Goal: Transaction & Acquisition: Purchase product/service

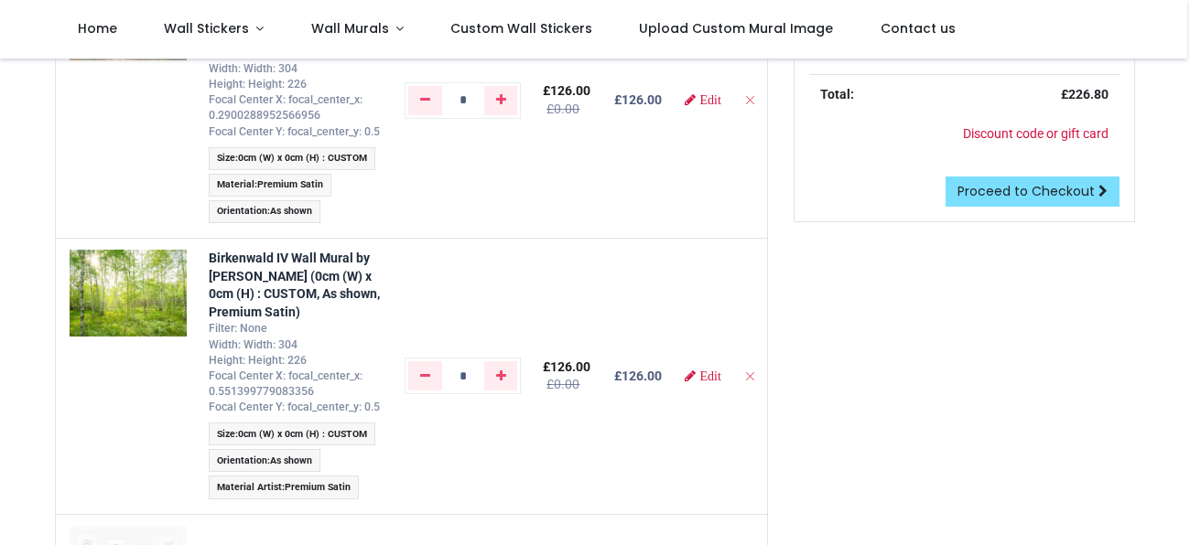
scroll to position [315, 0]
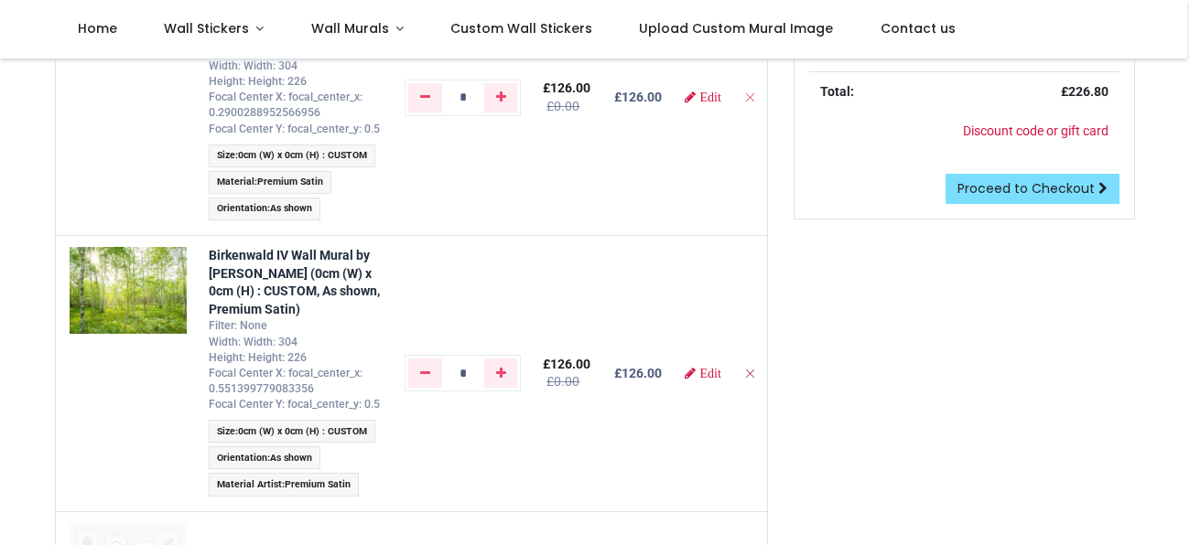
click at [746, 371] on icon "Remove from cart" at bounding box center [749, 373] width 13 height 13
type input "*"
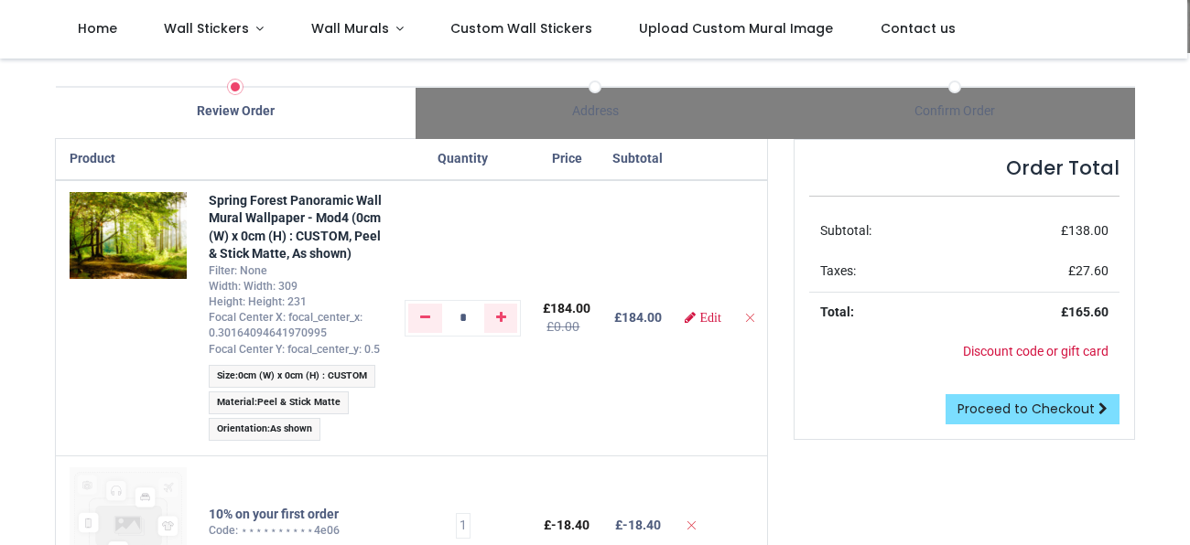
scroll to position [92, 0]
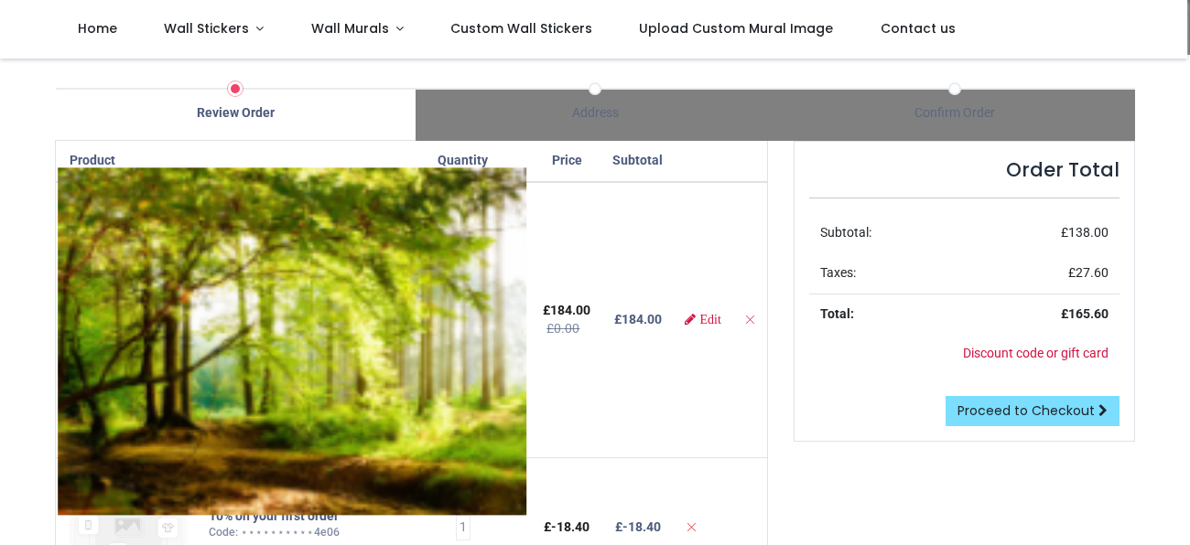
click at [135, 237] on img at bounding box center [292, 342] width 469 height 350
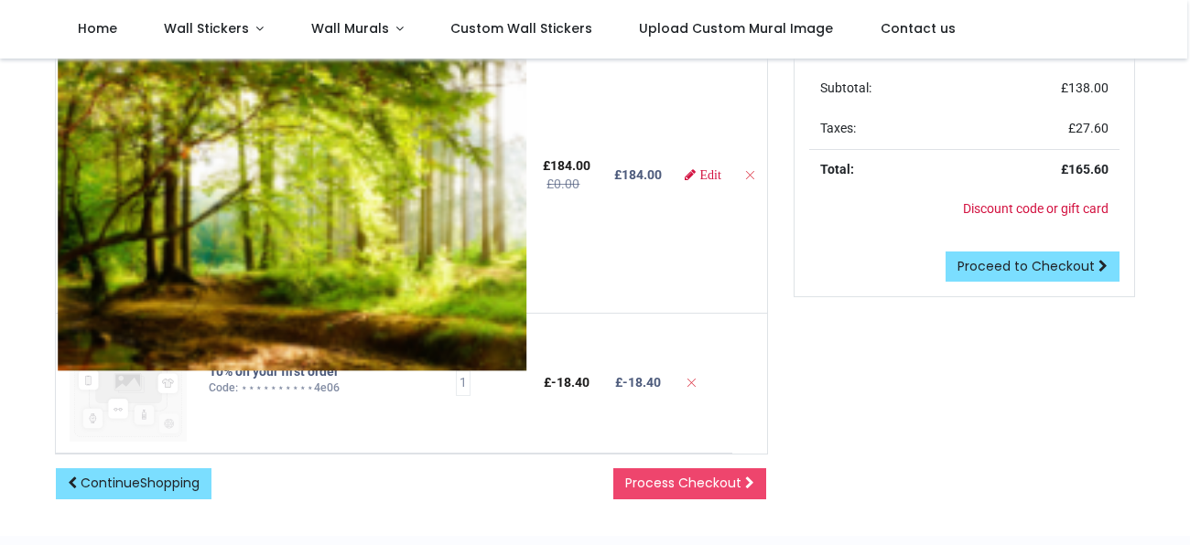
scroll to position [243, 0]
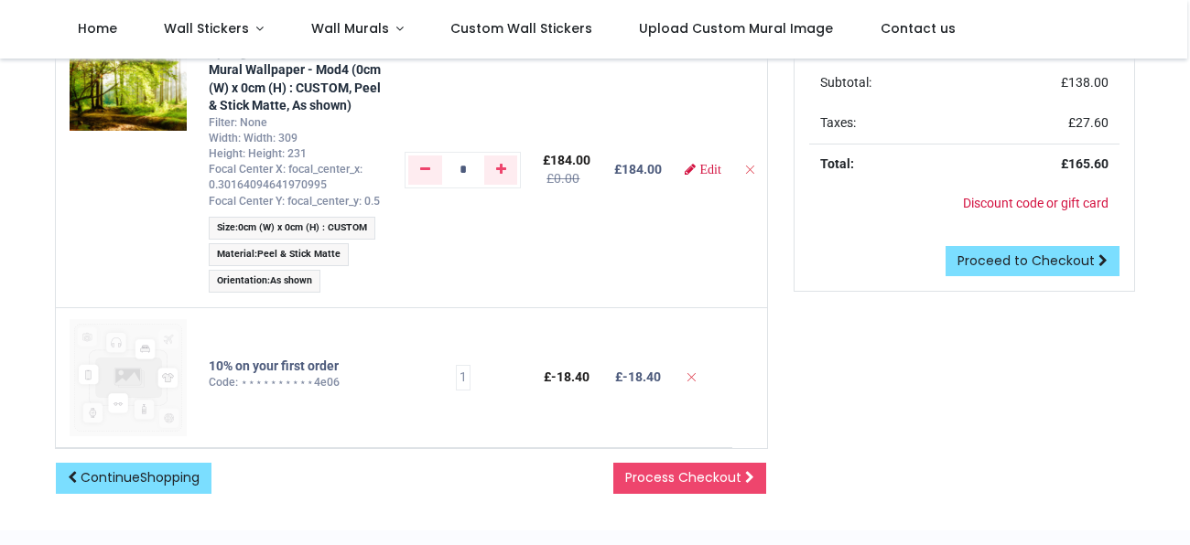
click at [327, 229] on span "0cm (W) x 0cm (H) : CUSTOM" at bounding box center [302, 227] width 129 height 12
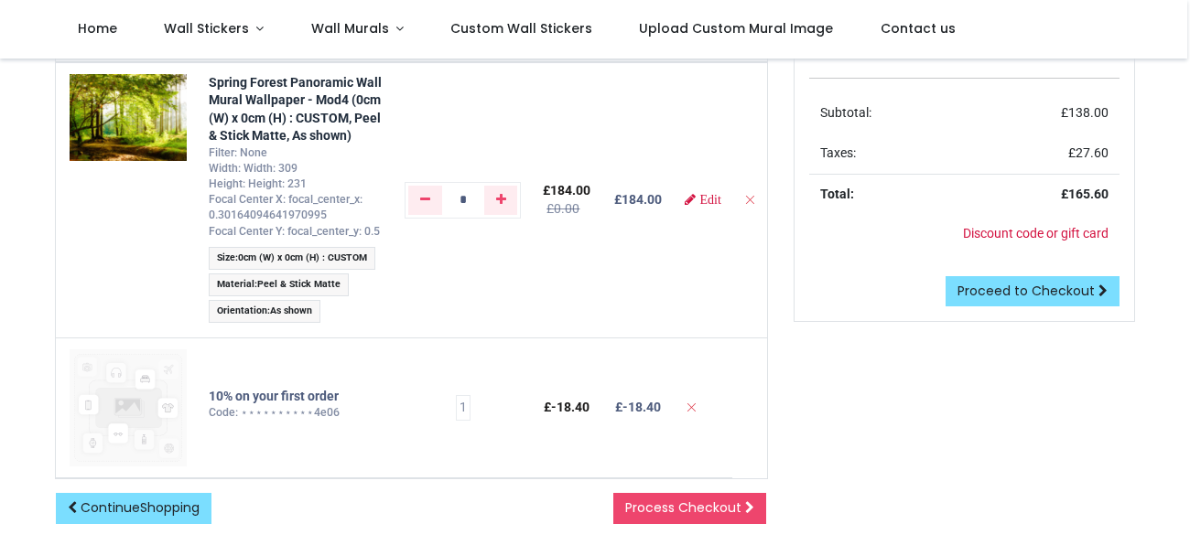
scroll to position [216, 0]
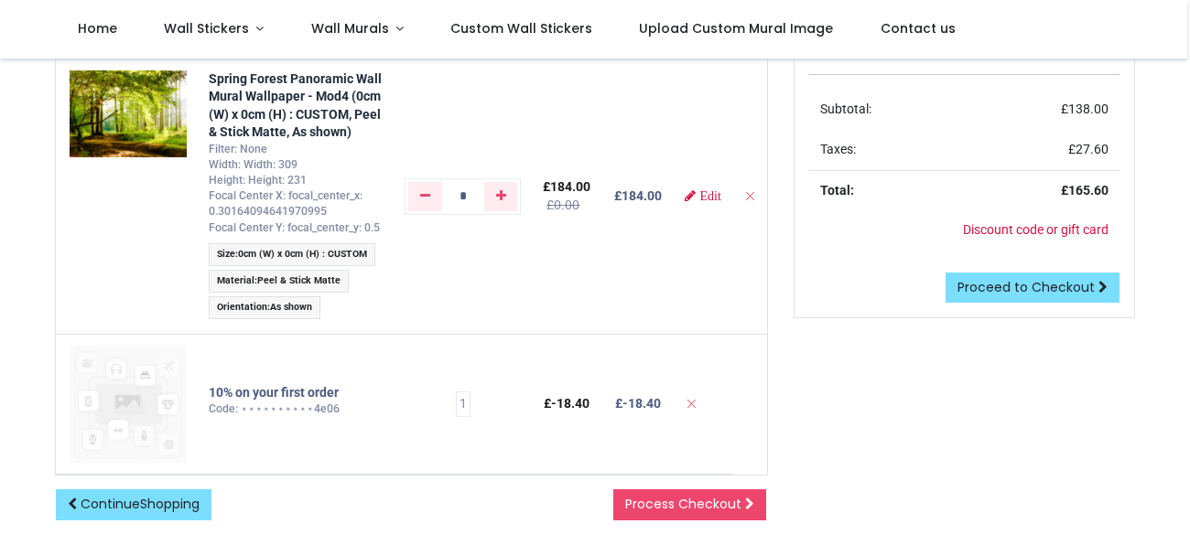
click at [832, 415] on div "Order Total Subtotal: £ 138.00 Taxes: £ 27.60 Total: £ 165.60 Discount code or …" at bounding box center [964, 283] width 369 height 533
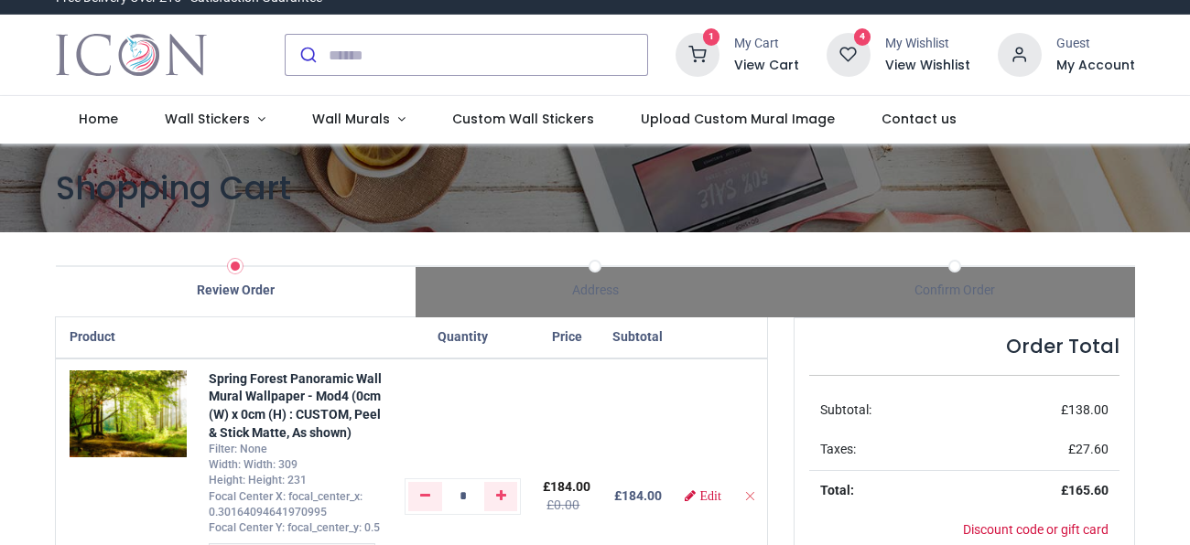
scroll to position [0, 0]
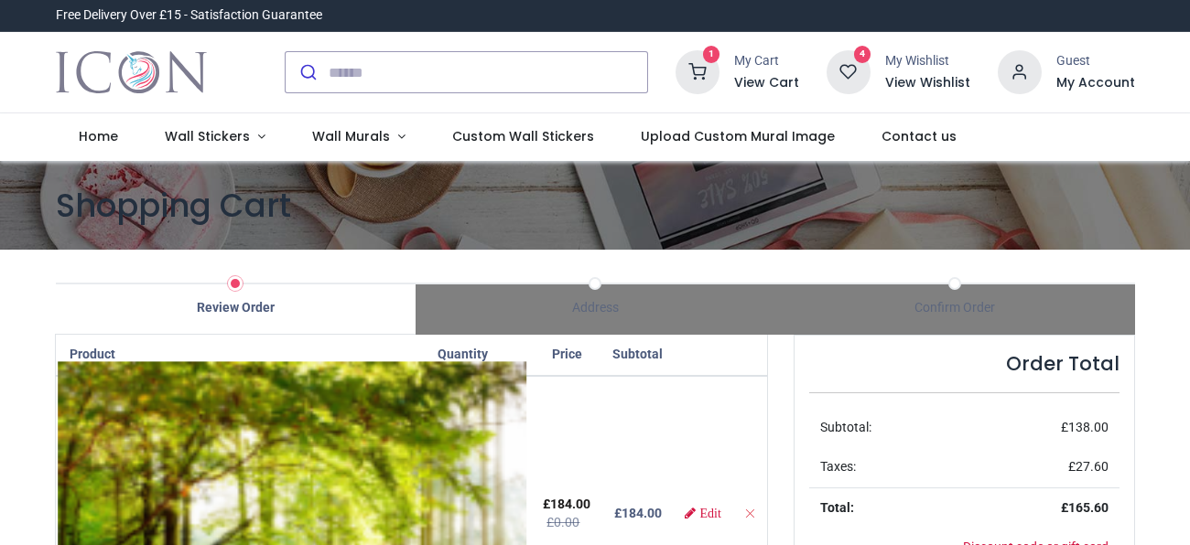
click at [167, 408] on img at bounding box center [292, 536] width 469 height 350
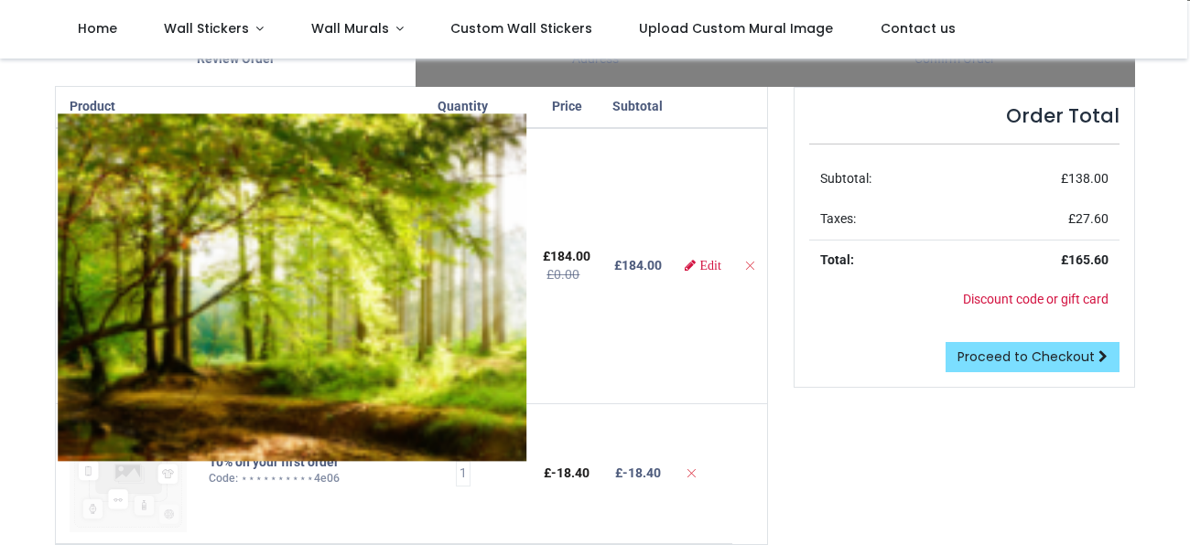
scroll to position [148, 0]
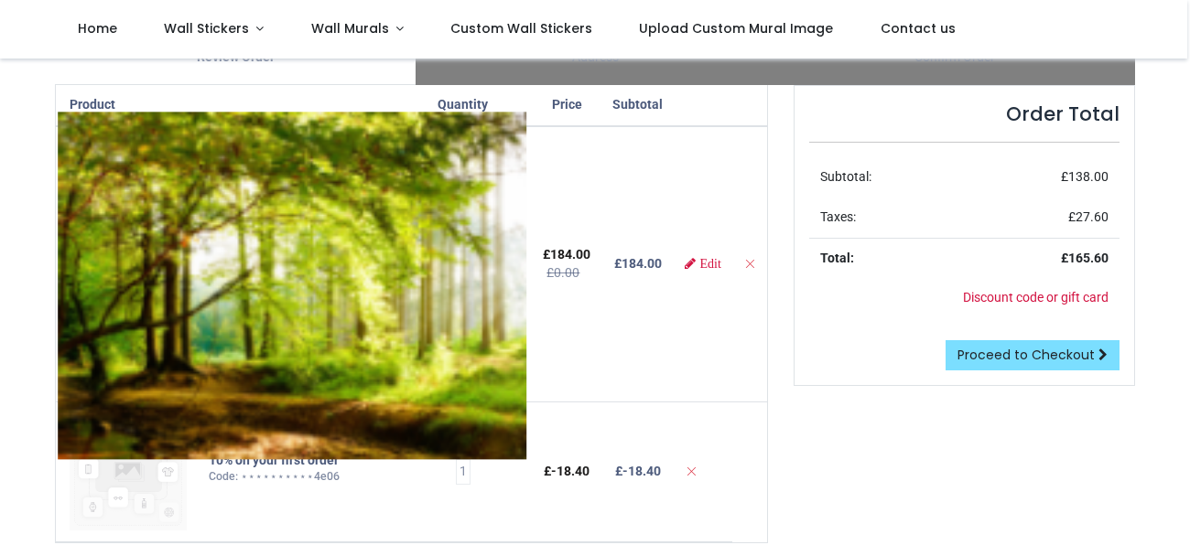
click at [135, 197] on img at bounding box center [292, 287] width 469 height 350
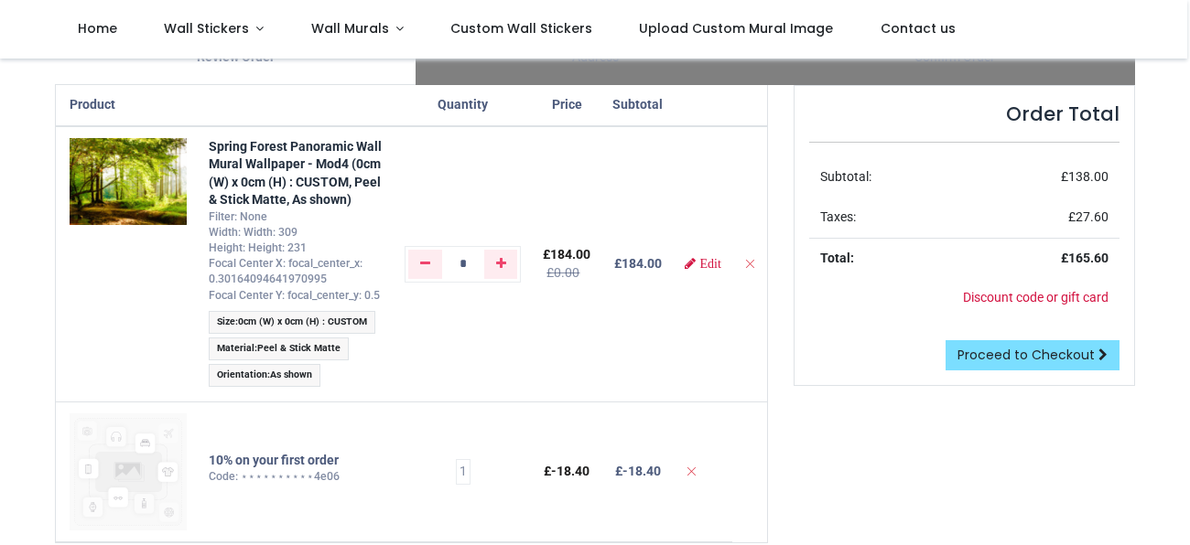
scroll to position [0, 0]
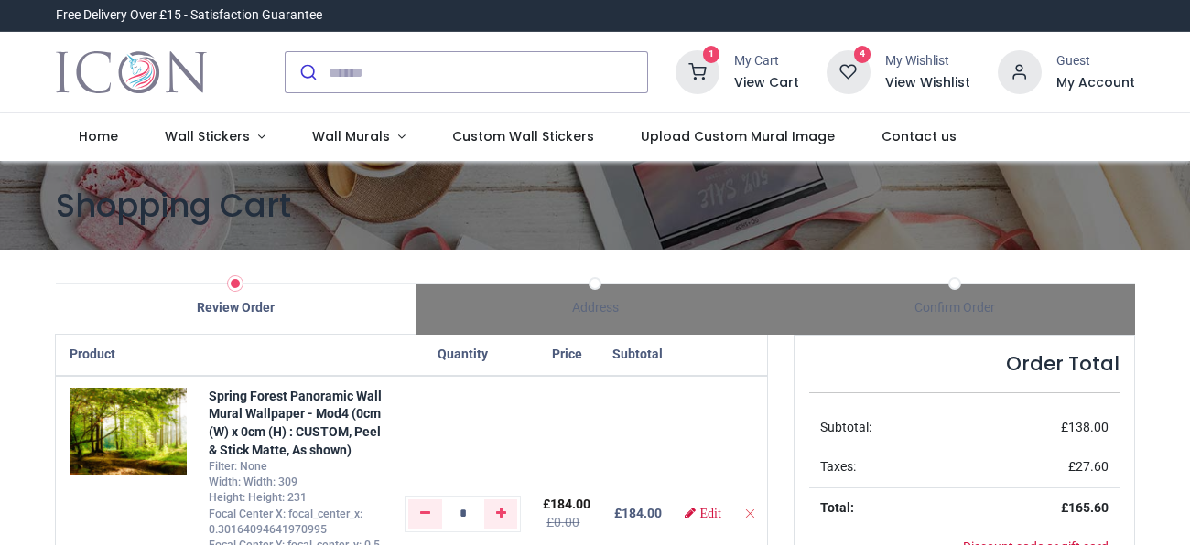
click at [841, 71] on icon at bounding box center [848, 72] width 44 height 44
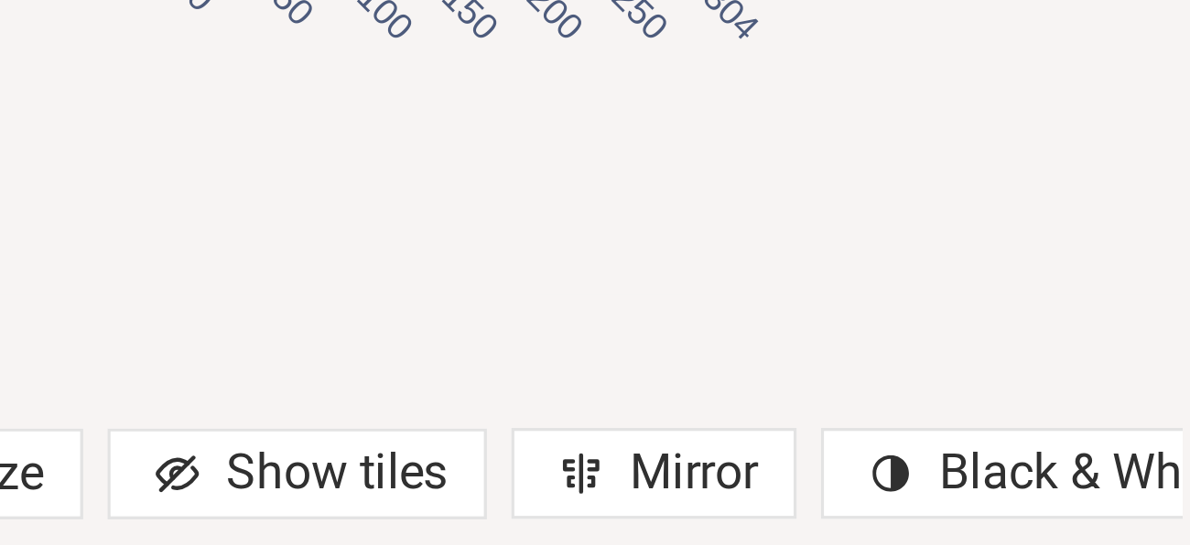
click at [598, 410] on div "cm 0 50 100 150 200 250 304 0 50 100 150 200 226.0" at bounding box center [417, 266] width 437 height 341
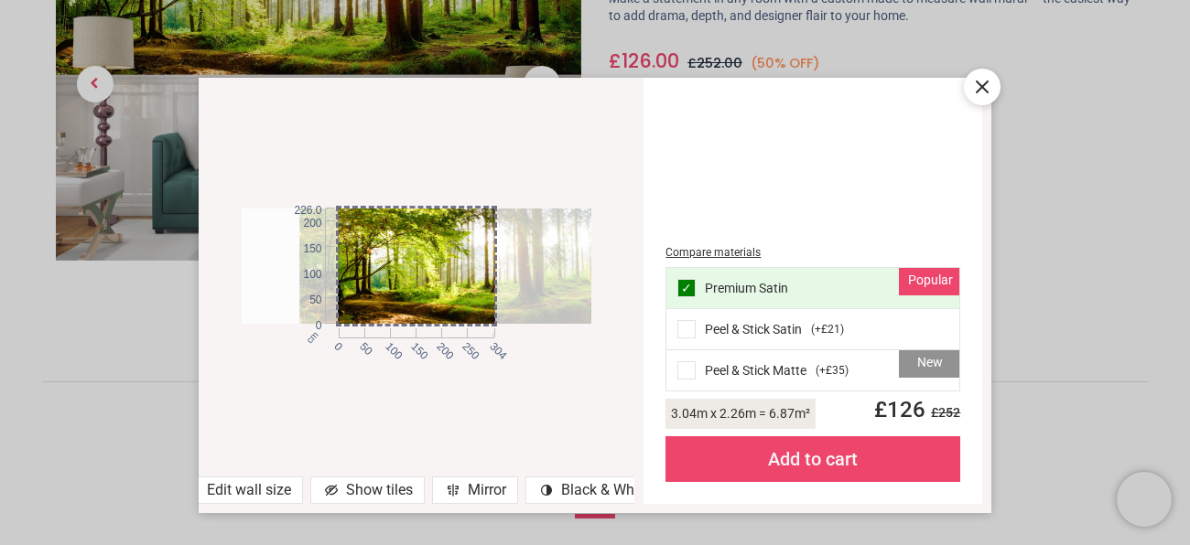
click at [807, 459] on div "Add to cart" at bounding box center [812, 460] width 295 height 46
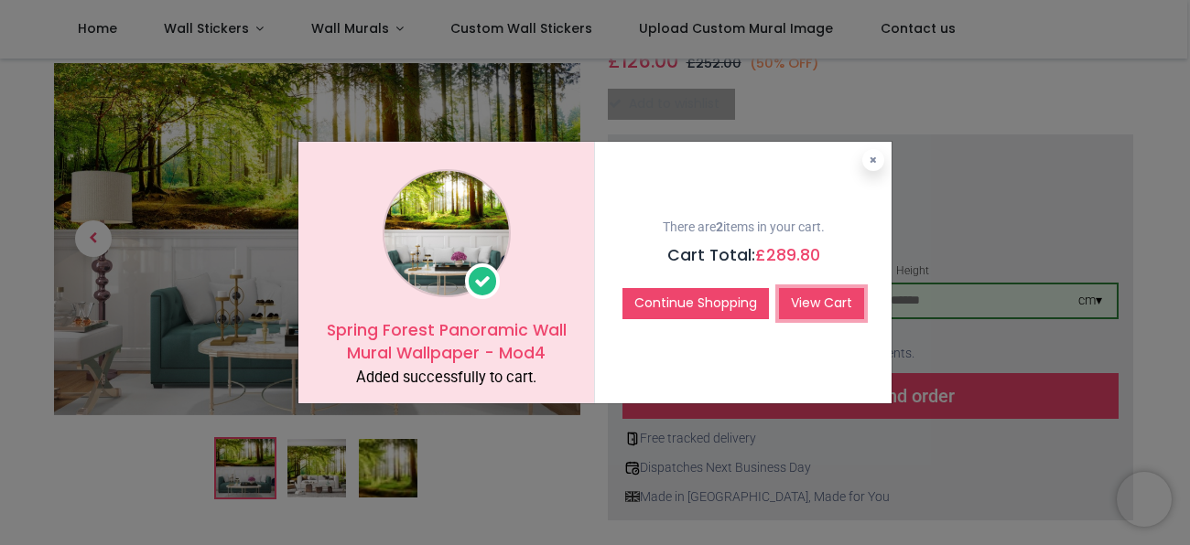
click at [825, 293] on link "View Cart" at bounding box center [821, 303] width 85 height 31
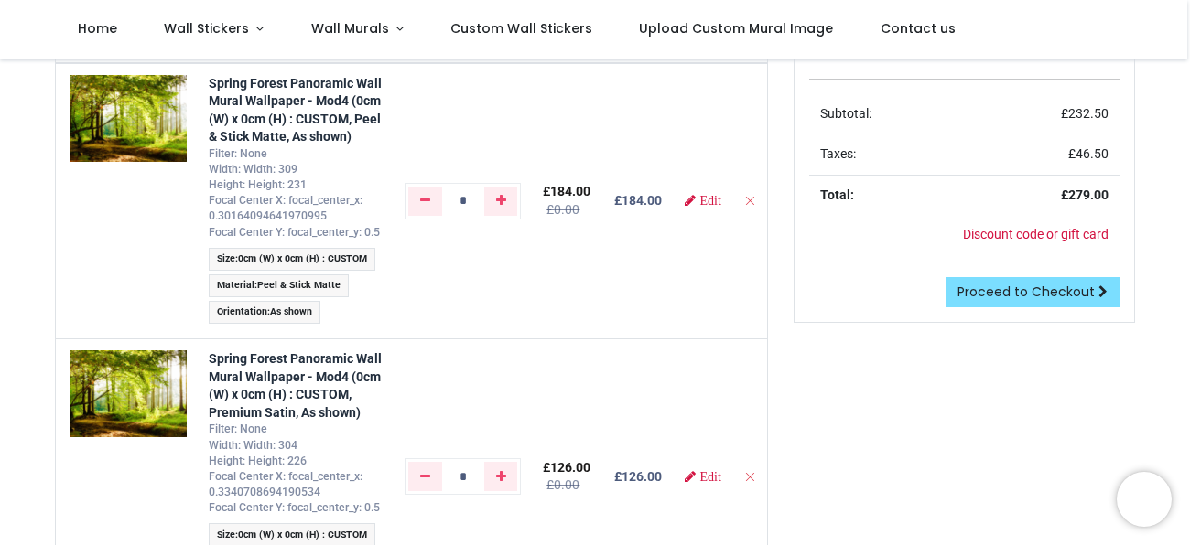
scroll to position [210, 0]
click at [745, 478] on icon "Remove from cart" at bounding box center [749, 477] width 13 height 13
type input "*"
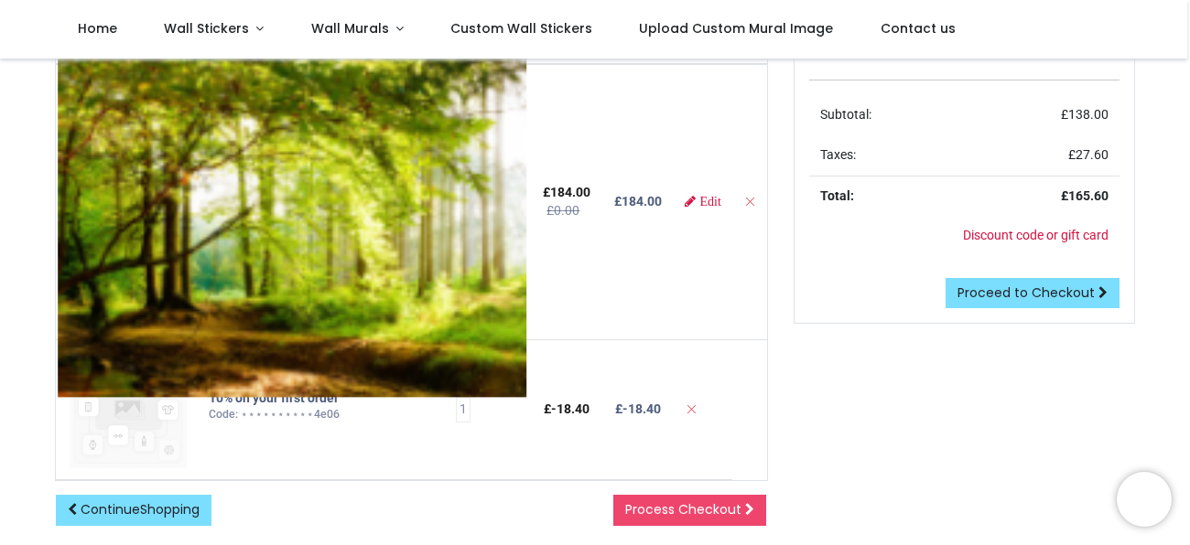
click at [146, 108] on img at bounding box center [292, 224] width 469 height 350
click at [392, 353] on img at bounding box center [292, 224] width 469 height 350
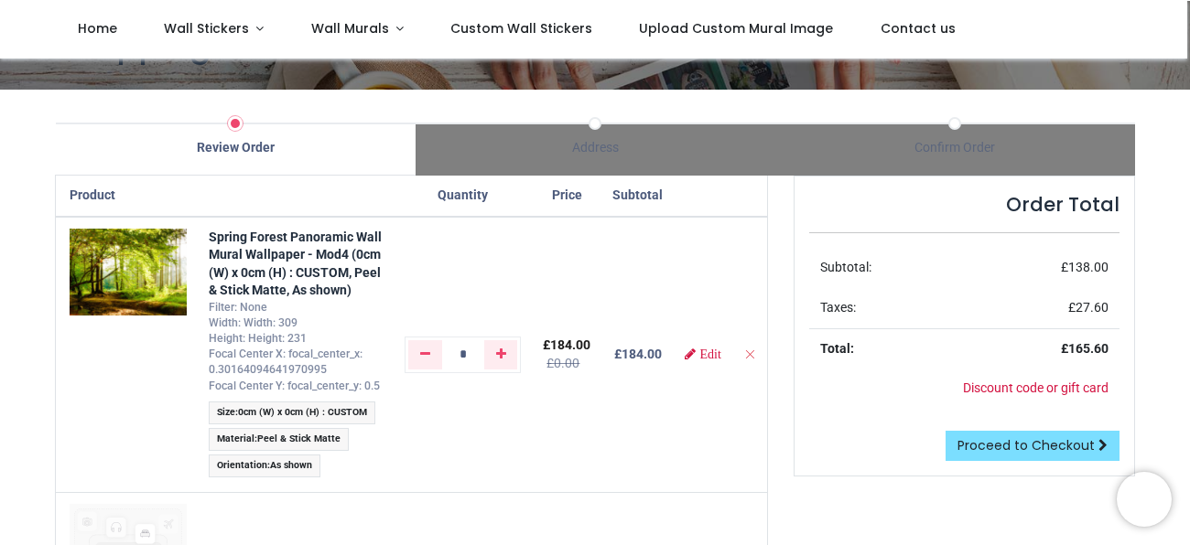
scroll to position [57, 0]
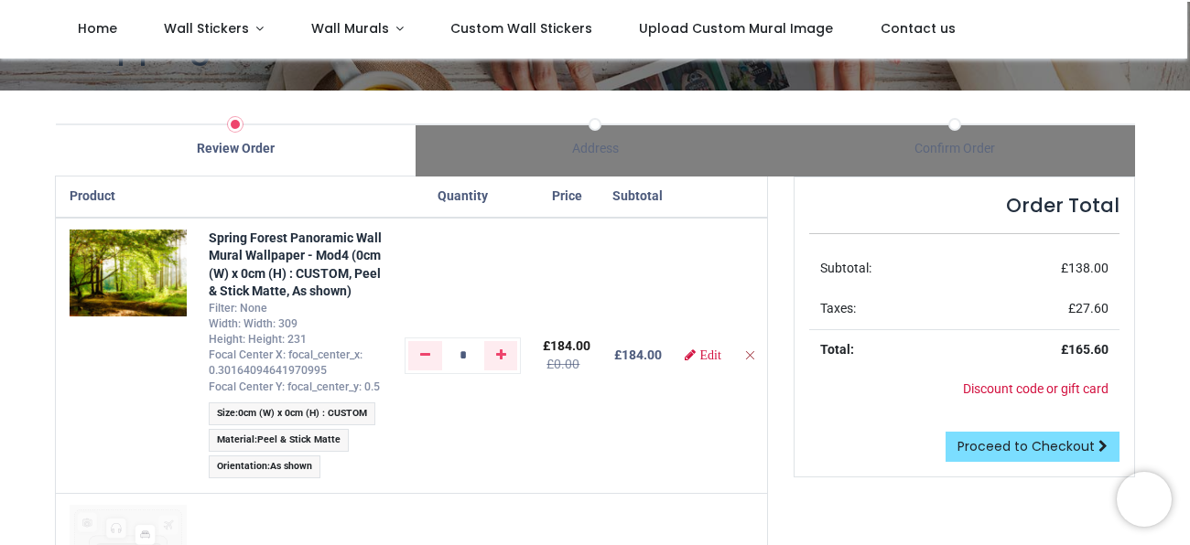
click at [749, 355] on icon "Remove from cart" at bounding box center [749, 355] width 13 height 13
type input "*"
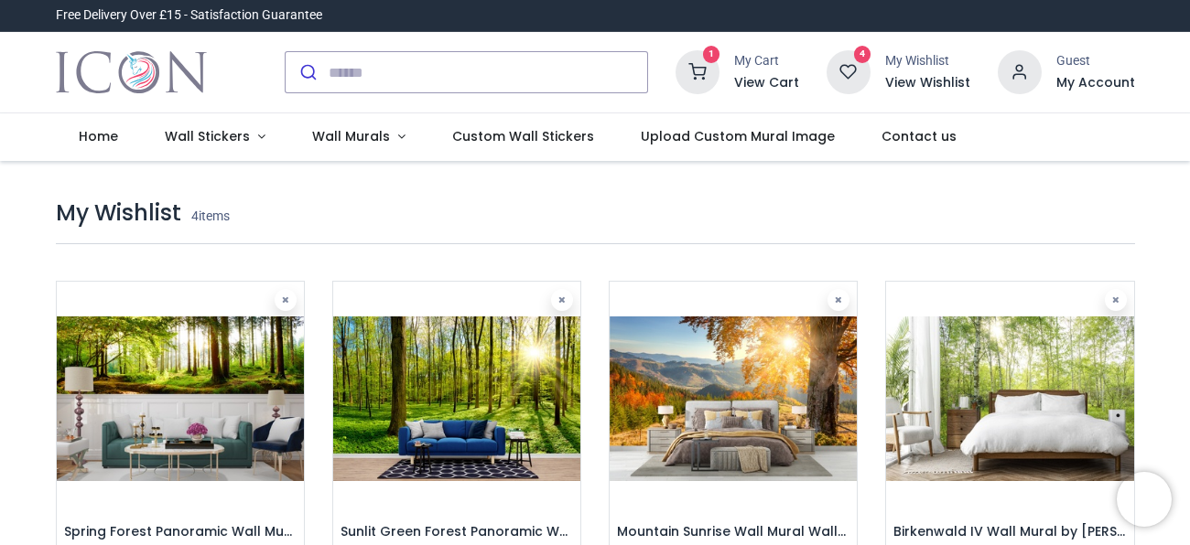
click at [865, 73] on icon at bounding box center [848, 72] width 44 height 44
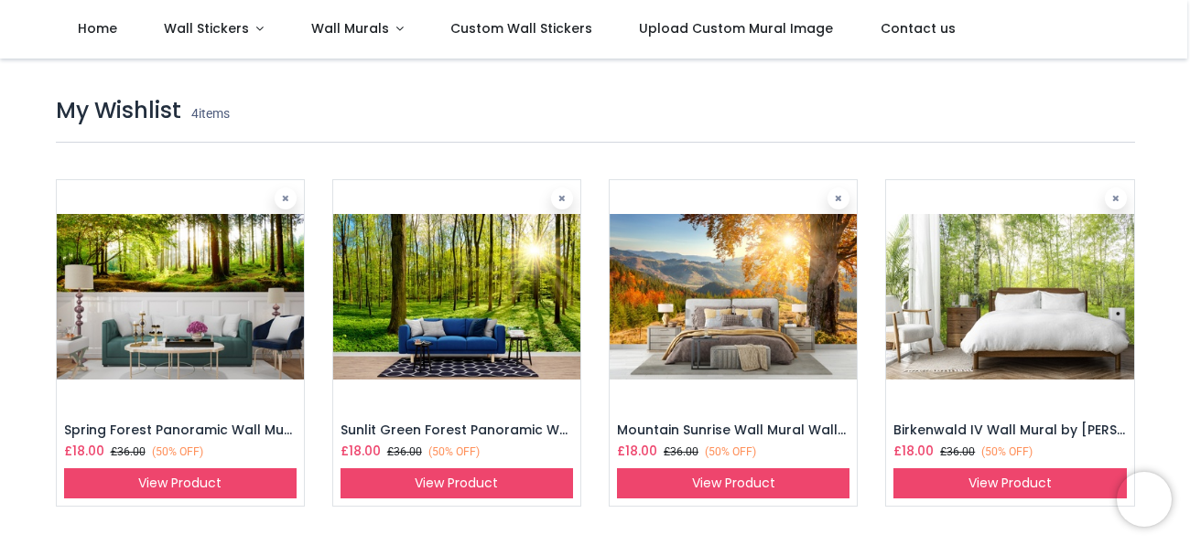
click at [239, 277] on img at bounding box center [180, 297] width 247 height 234
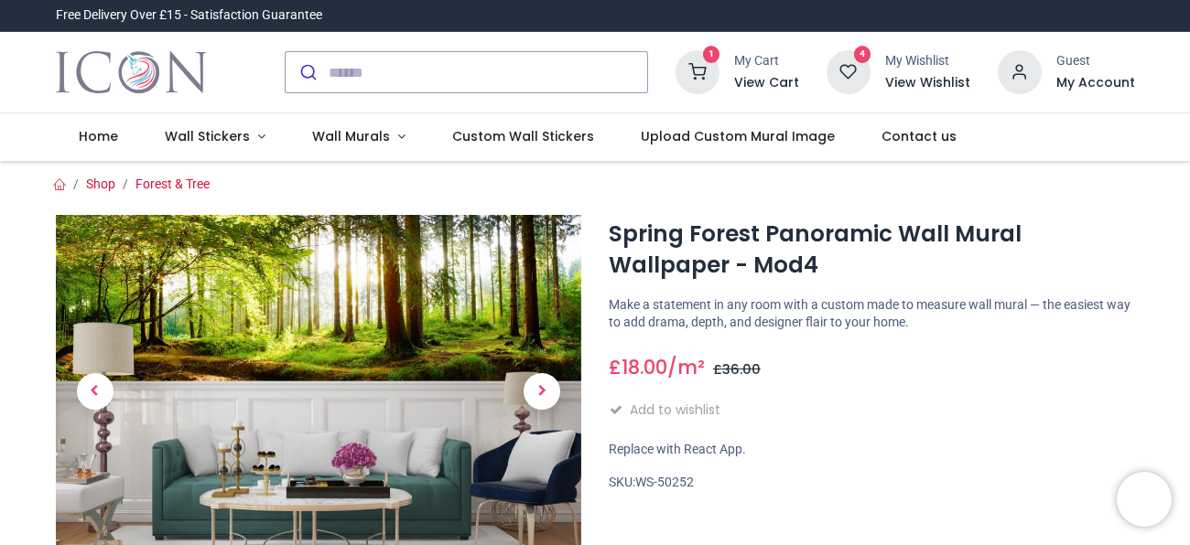
scroll to position [256, 0]
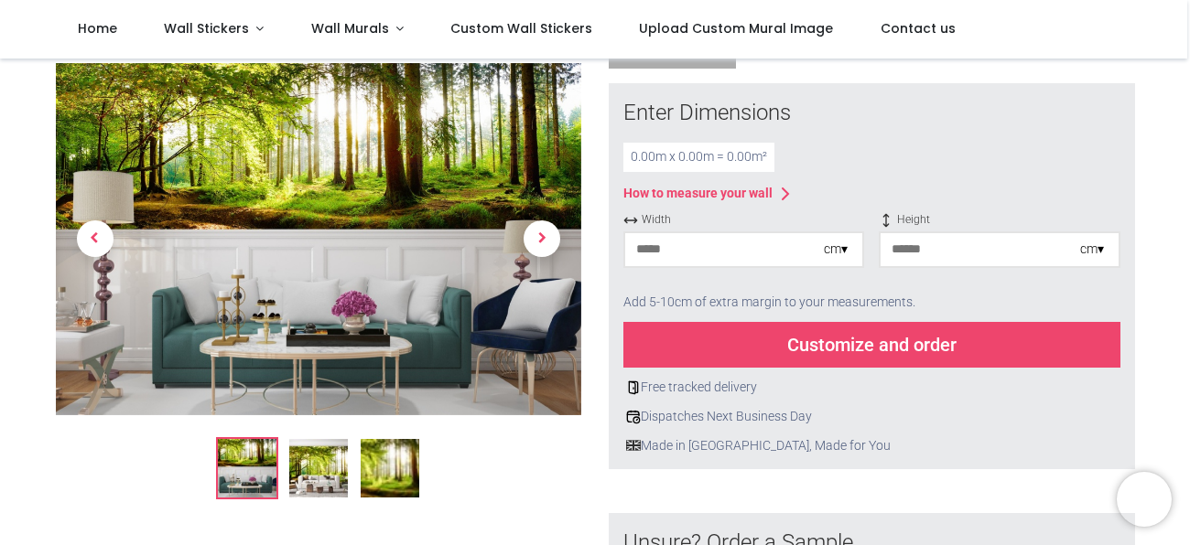
click at [736, 245] on input "number" at bounding box center [724, 249] width 199 height 33
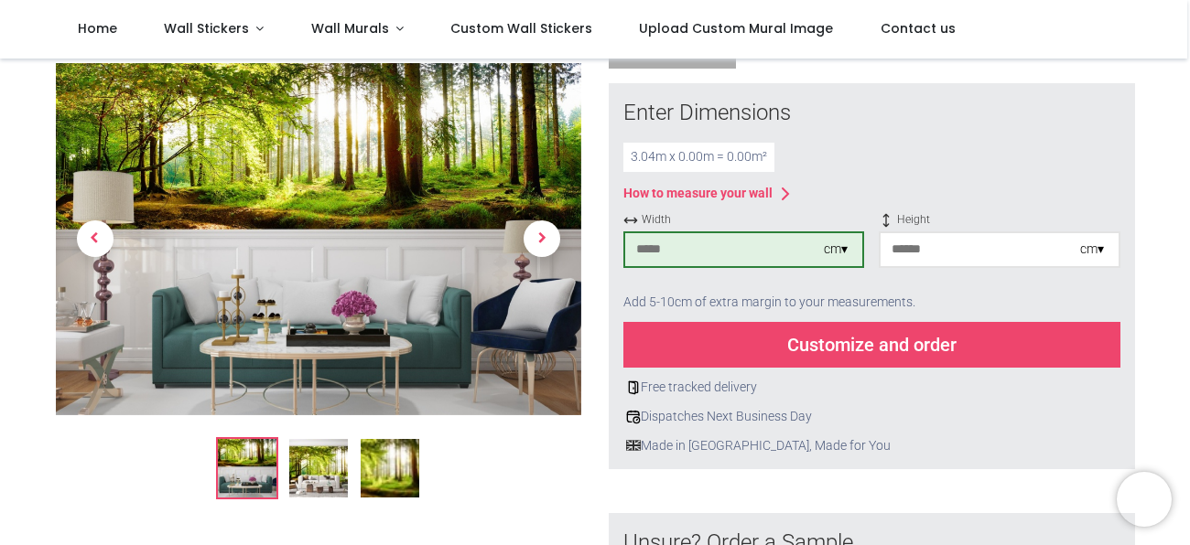
type input "***"
click at [928, 253] on input "number" at bounding box center [979, 249] width 199 height 33
type input "***"
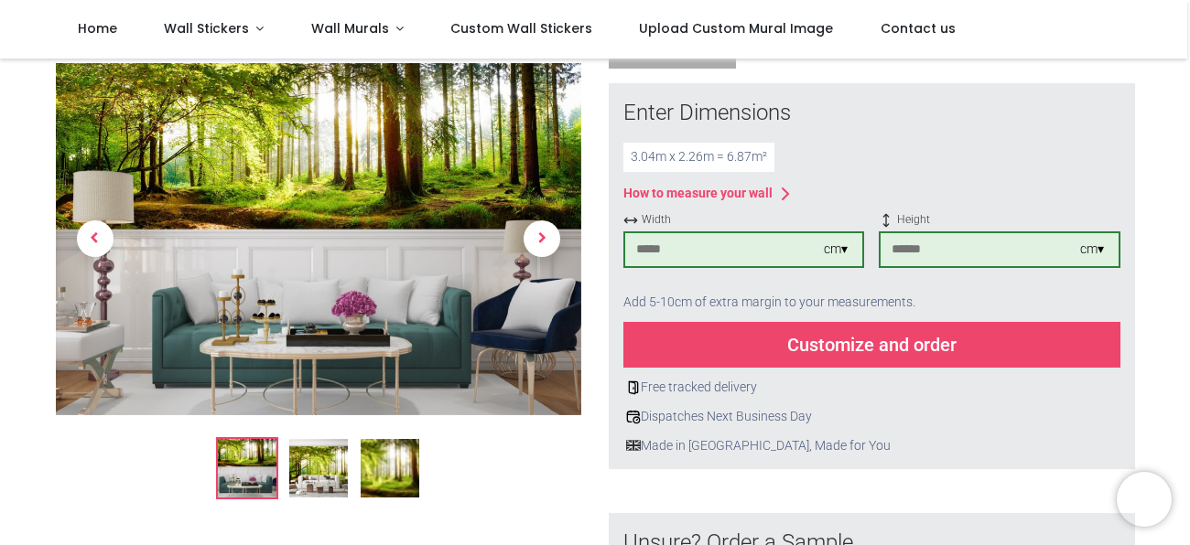
click at [919, 345] on div "Customize and order" at bounding box center [871, 345] width 497 height 46
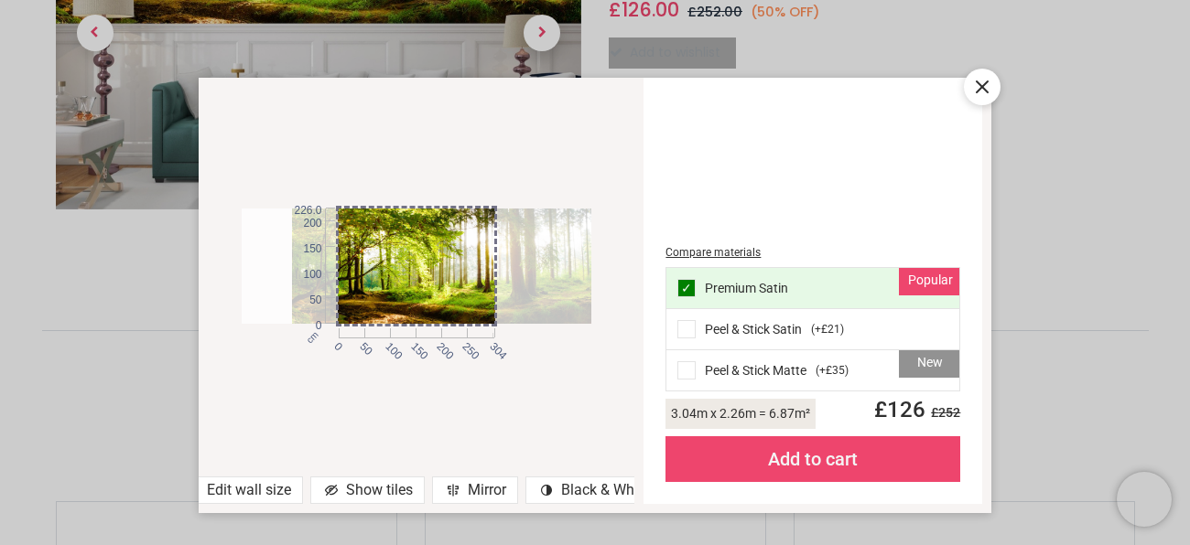
drag, startPoint x: 480, startPoint y: 307, endPoint x: 531, endPoint y: 312, distance: 50.5
click at [531, 312] on div at bounding box center [466, 267] width 349 height 116
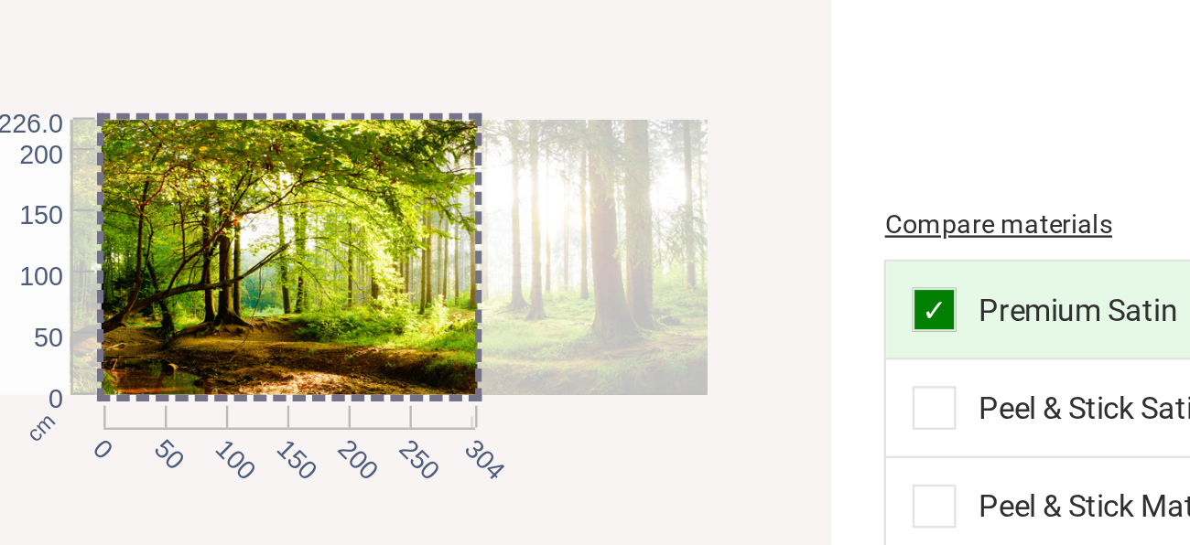
drag, startPoint x: 463, startPoint y: 287, endPoint x: 495, endPoint y: 284, distance: 32.2
click at [495, 284] on div at bounding box center [499, 267] width 349 height 116
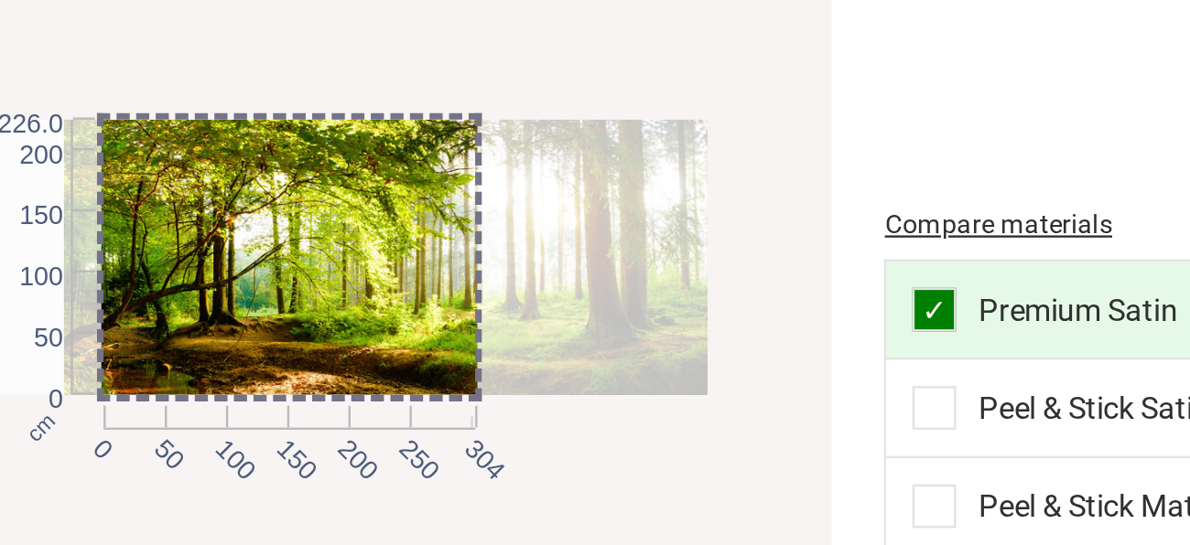
drag, startPoint x: 494, startPoint y: 322, endPoint x: 491, endPoint y: 307, distance: 14.9
click at [491, 307] on div at bounding box center [496, 267] width 349 height 116
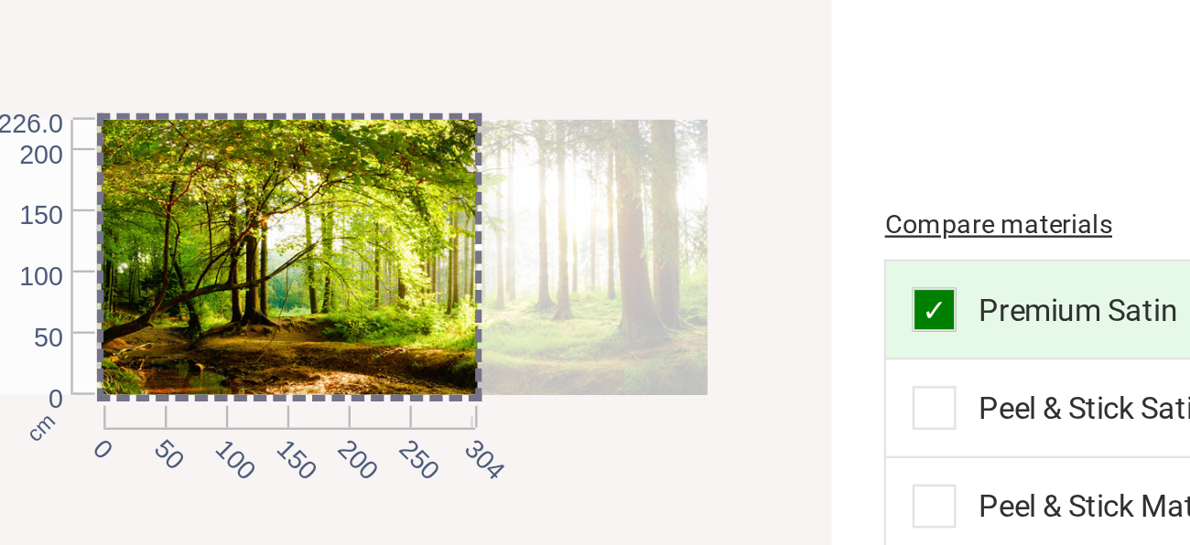
drag, startPoint x: 469, startPoint y: 286, endPoint x: 526, endPoint y: 319, distance: 65.6
click at [526, 319] on div at bounding box center [510, 267] width 349 height 116
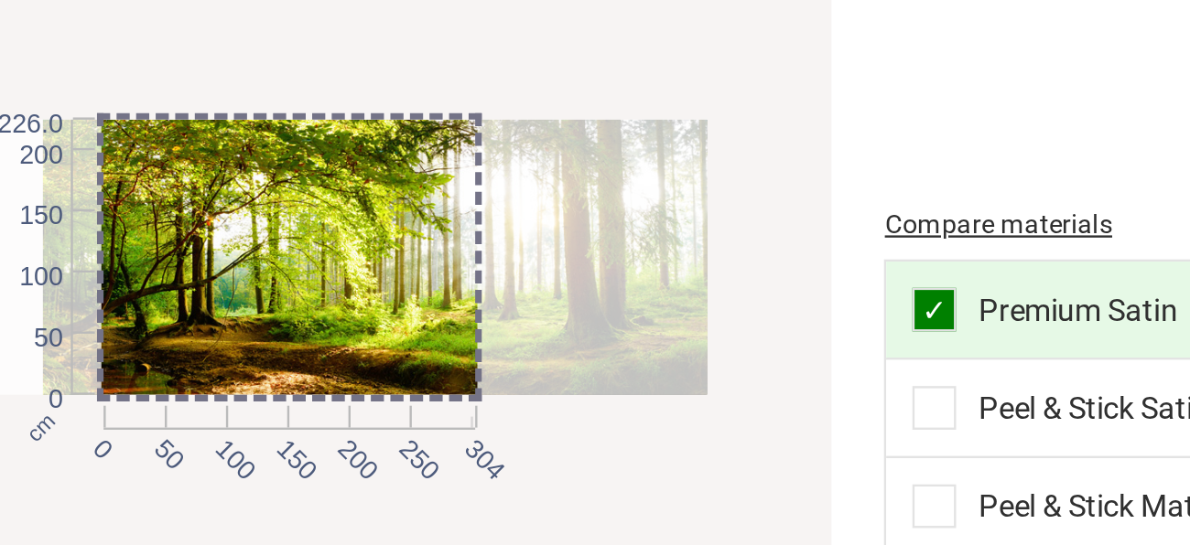
drag, startPoint x: 478, startPoint y: 310, endPoint x: 456, endPoint y: 317, distance: 22.9
click at [456, 317] on div at bounding box center [488, 267] width 349 height 116
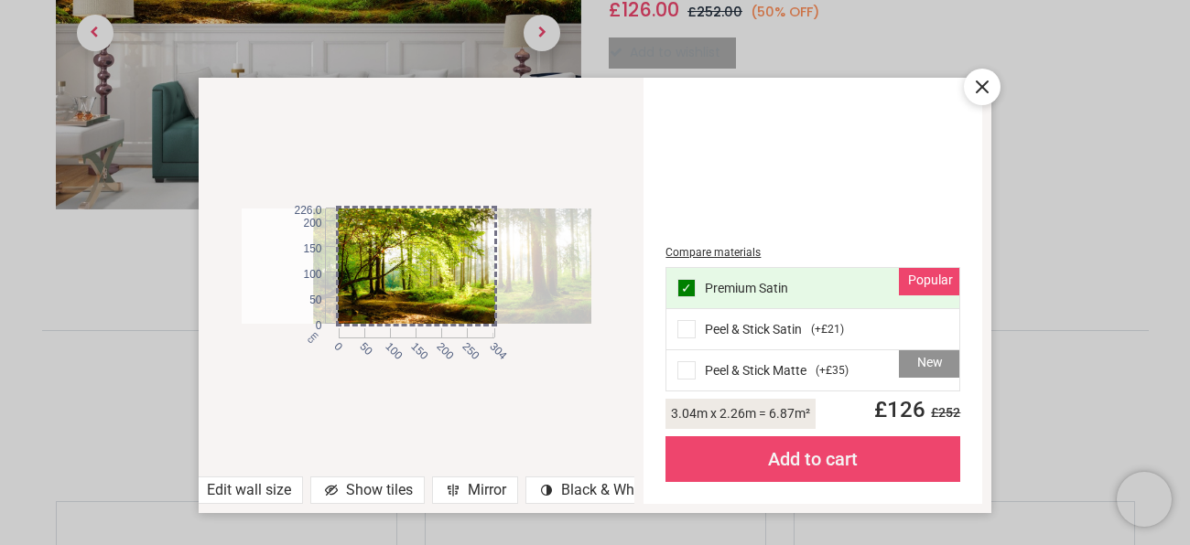
click at [691, 370] on span at bounding box center [686, 370] width 18 height 18
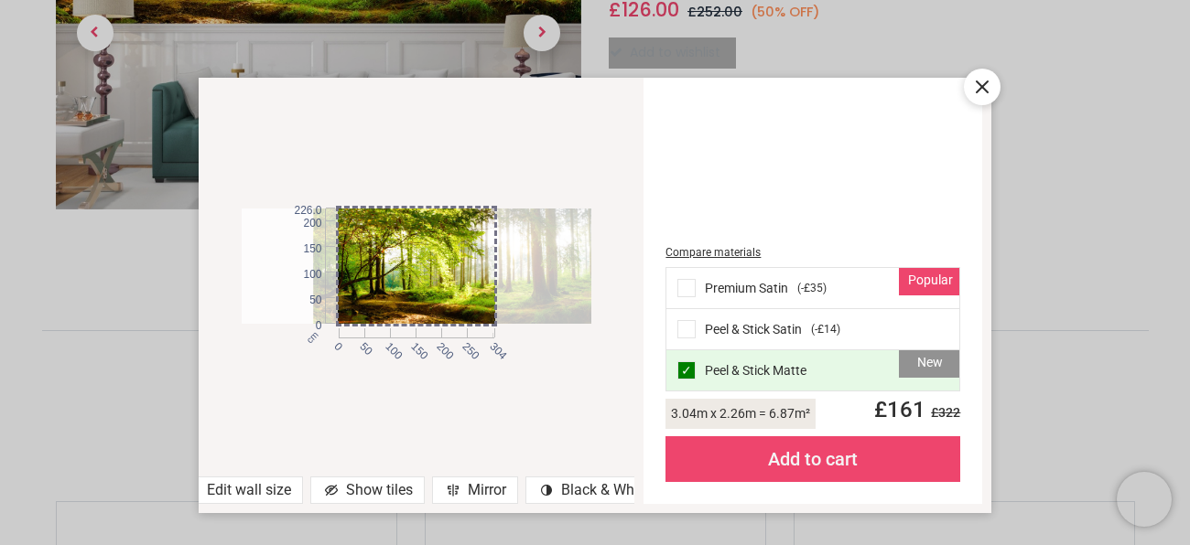
click at [812, 467] on div "Add to cart" at bounding box center [812, 460] width 295 height 46
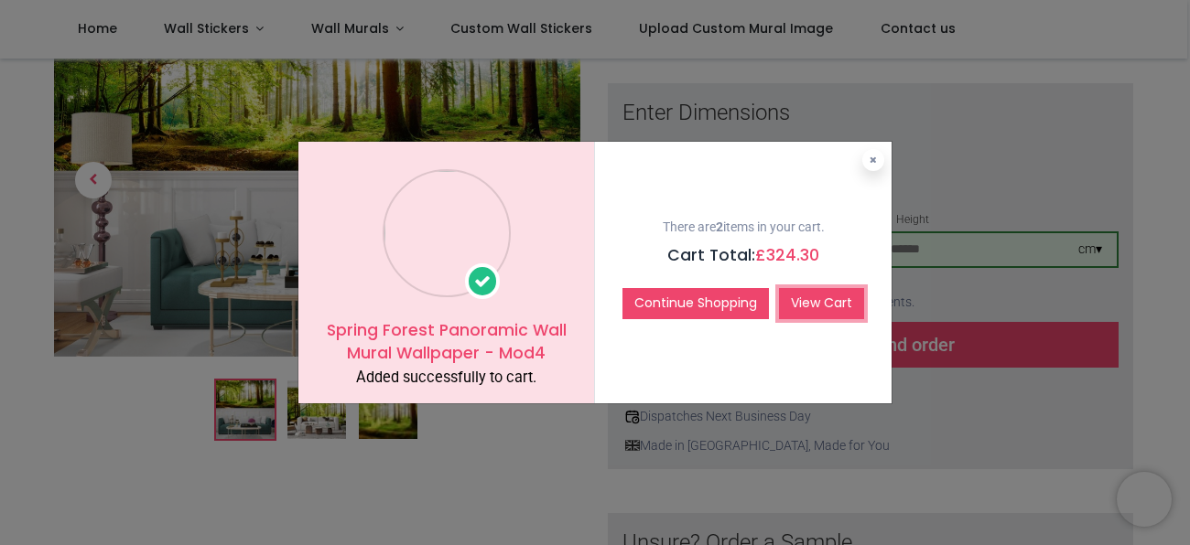
click at [809, 307] on link "View Cart" at bounding box center [821, 303] width 85 height 31
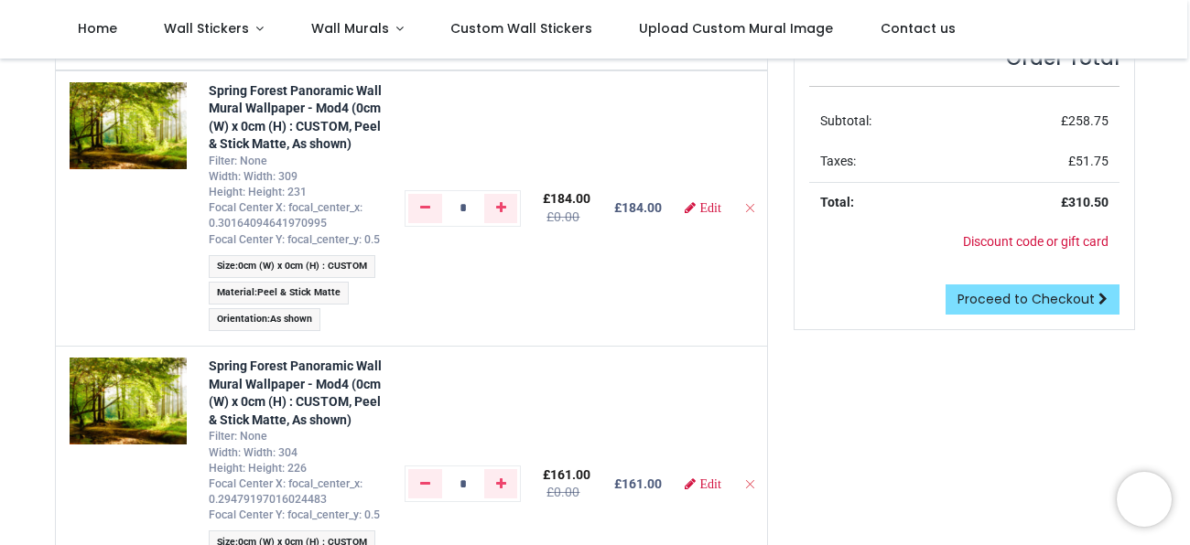
scroll to position [205, 0]
click at [746, 207] on icon "Remove from cart" at bounding box center [749, 206] width 13 height 13
type input "*"
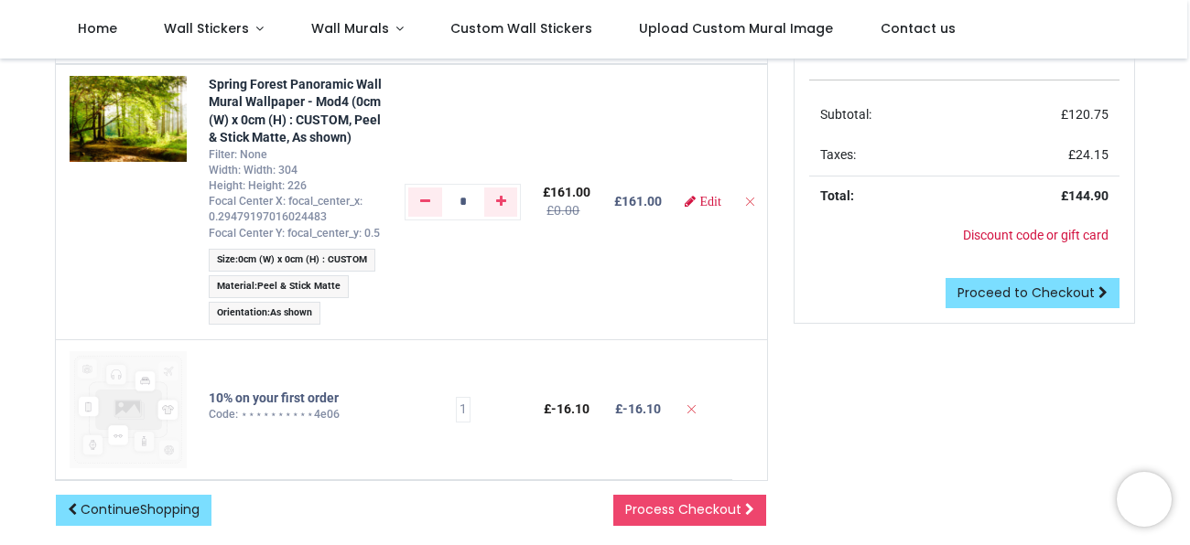
scroll to position [208, 0]
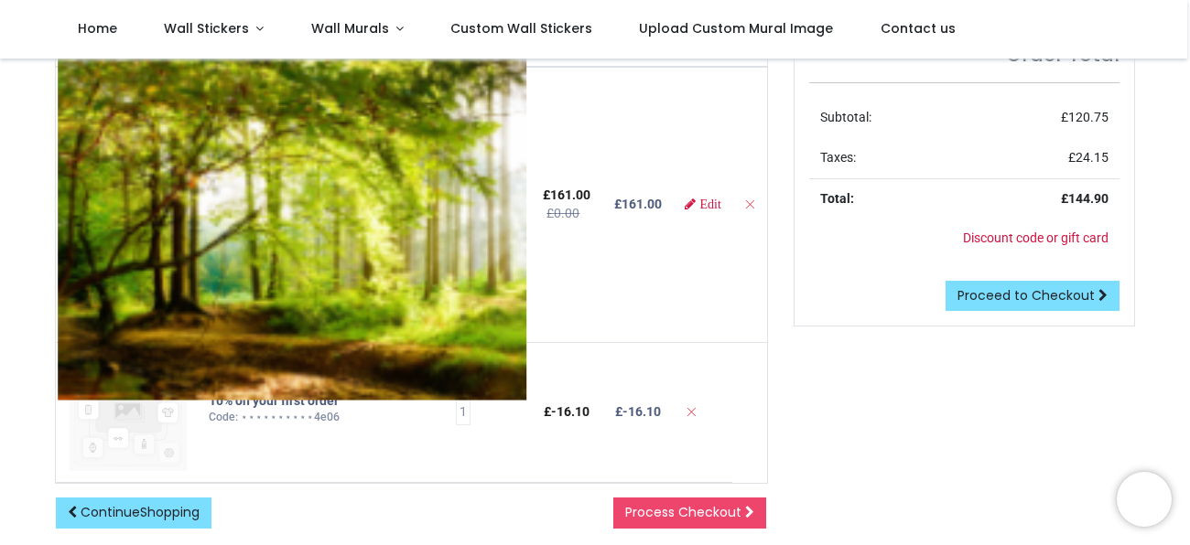
click at [142, 113] on img at bounding box center [292, 225] width 469 height 347
click at [250, 336] on img at bounding box center [292, 225] width 469 height 347
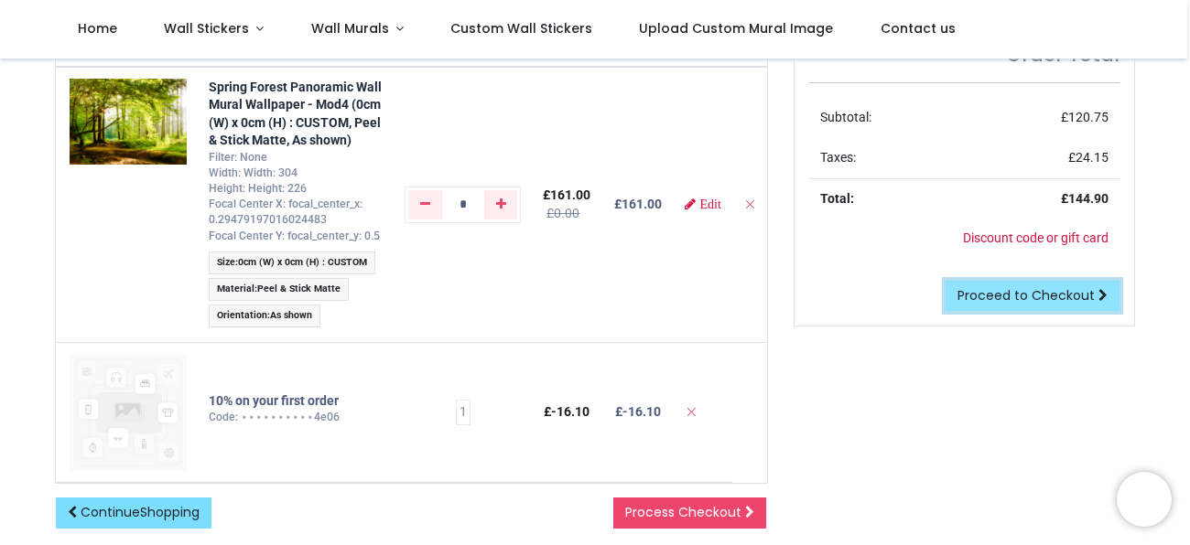
click at [1059, 295] on span "Proceed to Checkout" at bounding box center [1025, 295] width 137 height 18
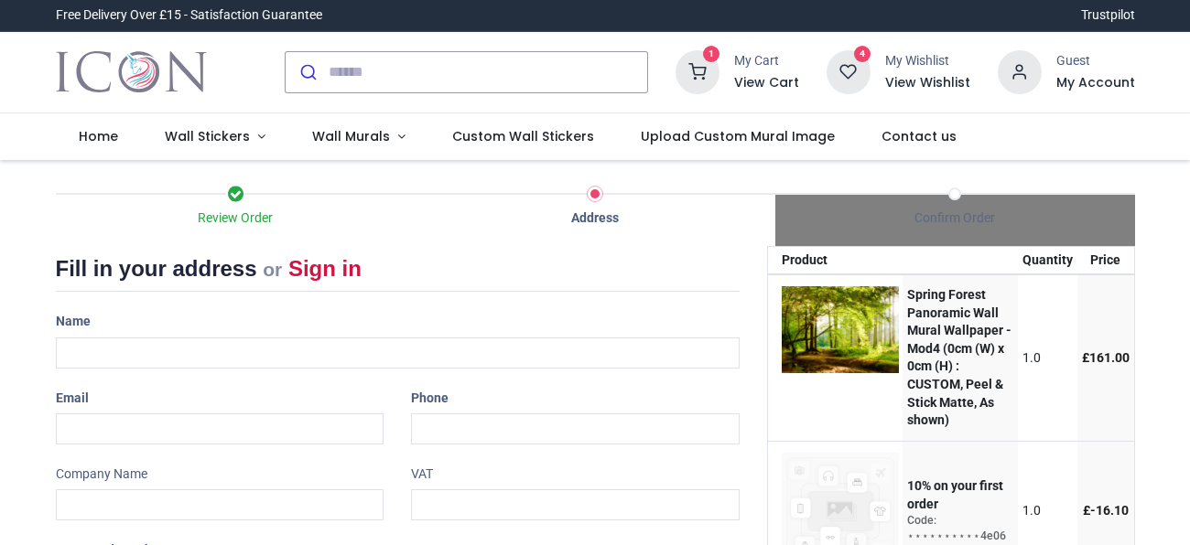
select select "***"
click at [143, 358] on input "text" at bounding box center [398, 353] width 684 height 31
type input "**********"
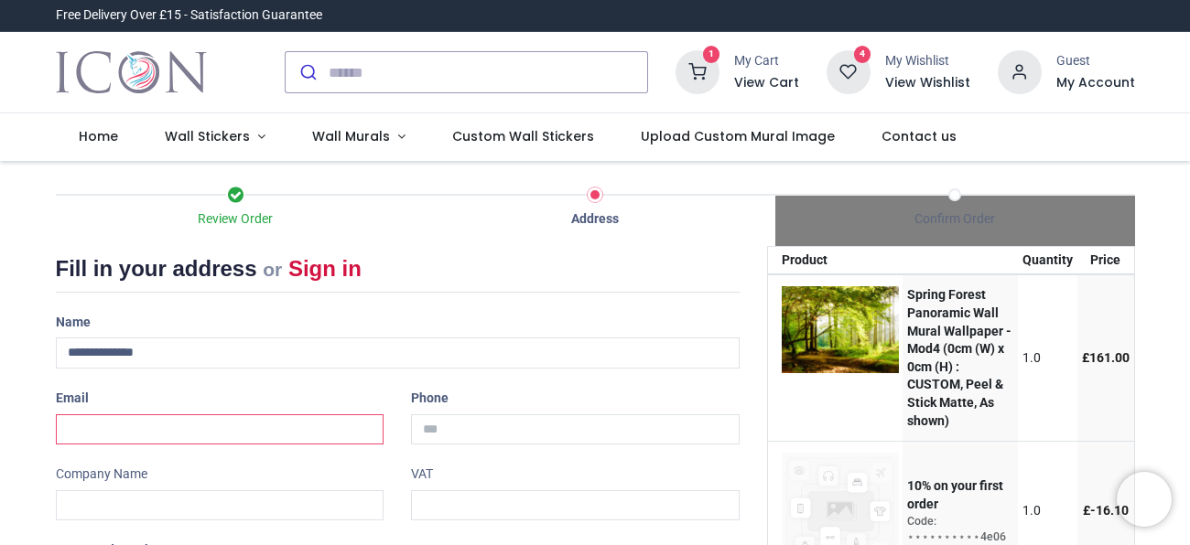
click at [129, 432] on input "email" at bounding box center [220, 430] width 329 height 31
click at [209, 426] on input "**********" at bounding box center [220, 430] width 329 height 31
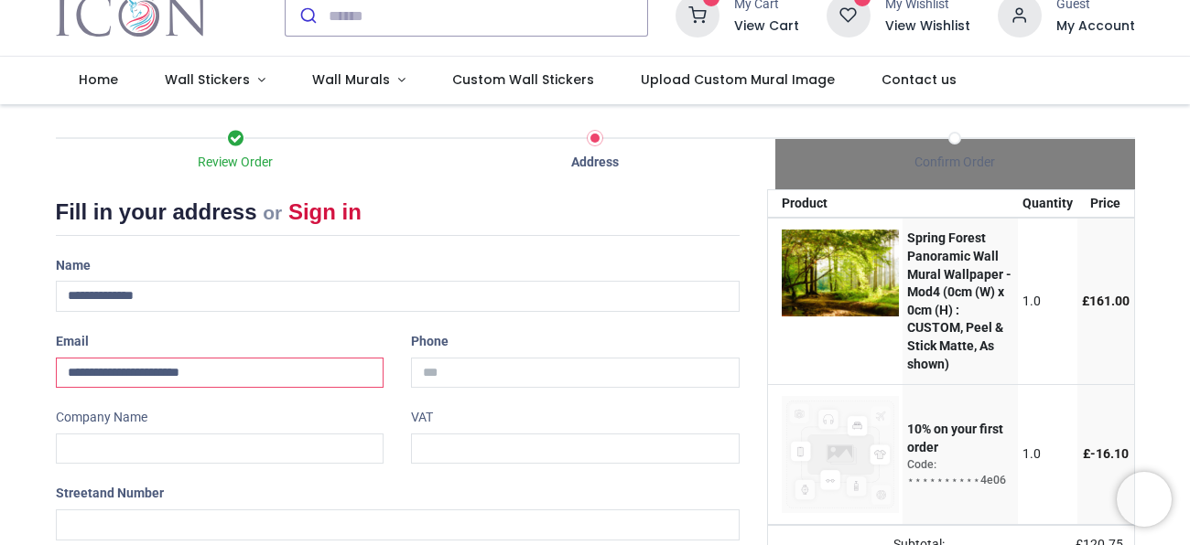
scroll to position [59, 0]
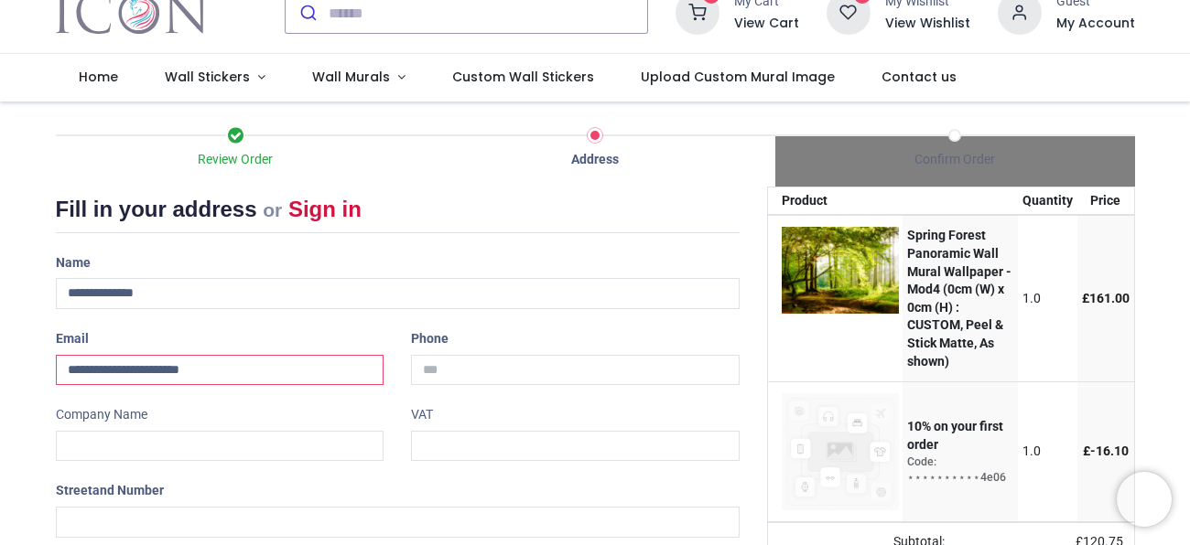
type input "**********"
click at [458, 370] on input "tel" at bounding box center [575, 370] width 329 height 31
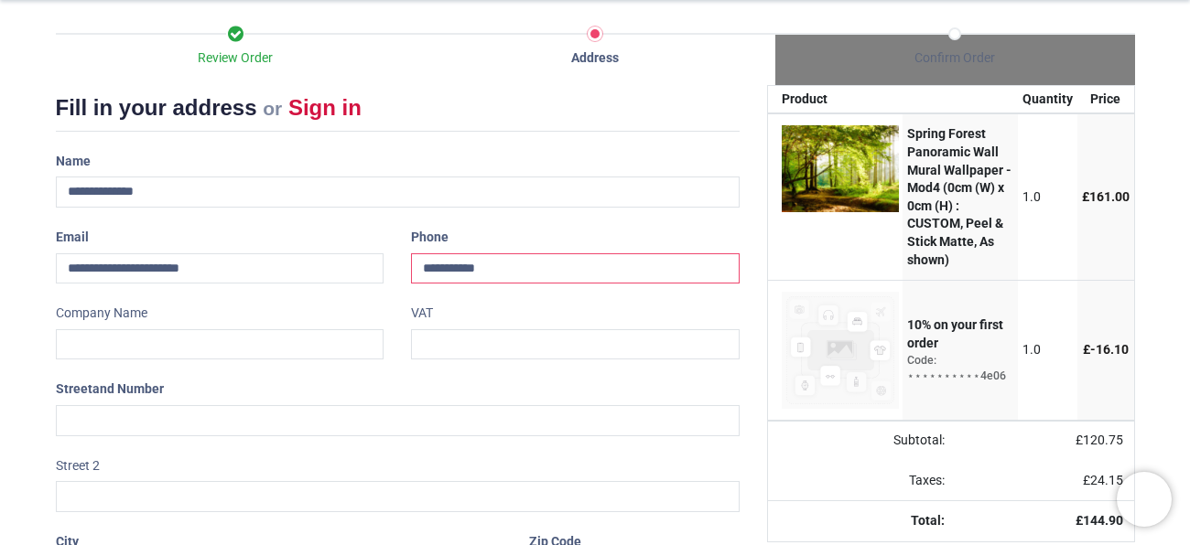
scroll to position [162, 0]
type input "**********"
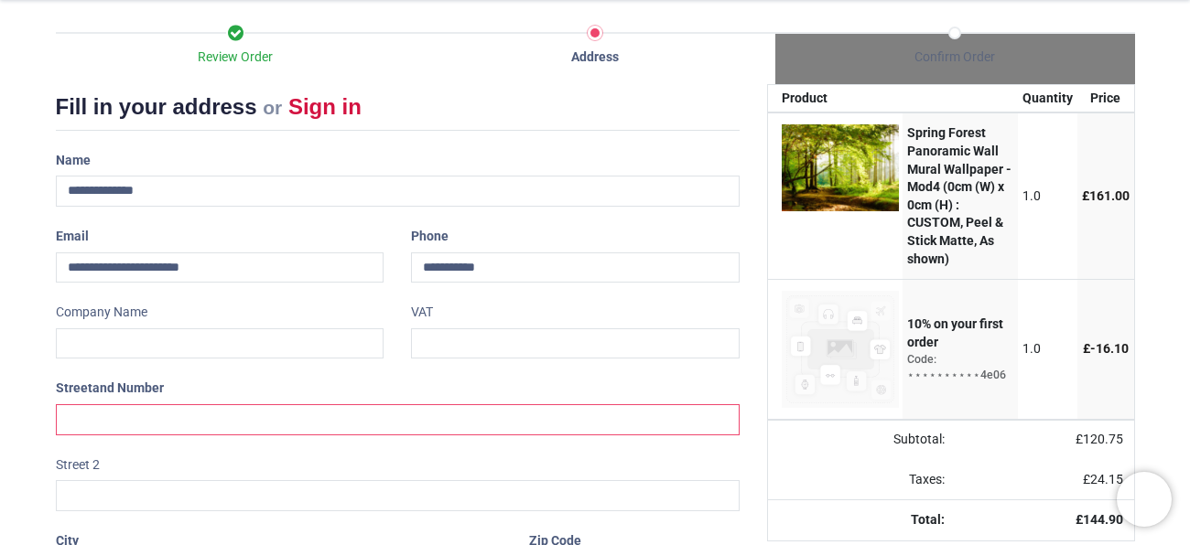
click at [74, 420] on input "text" at bounding box center [398, 419] width 684 height 31
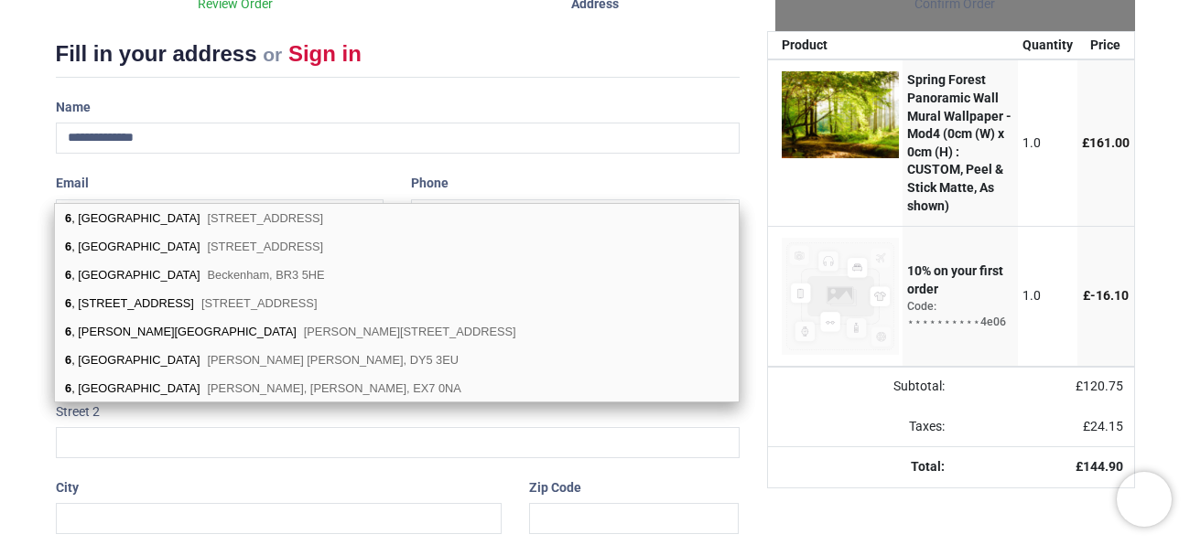
scroll to position [216, 0]
type input "*"
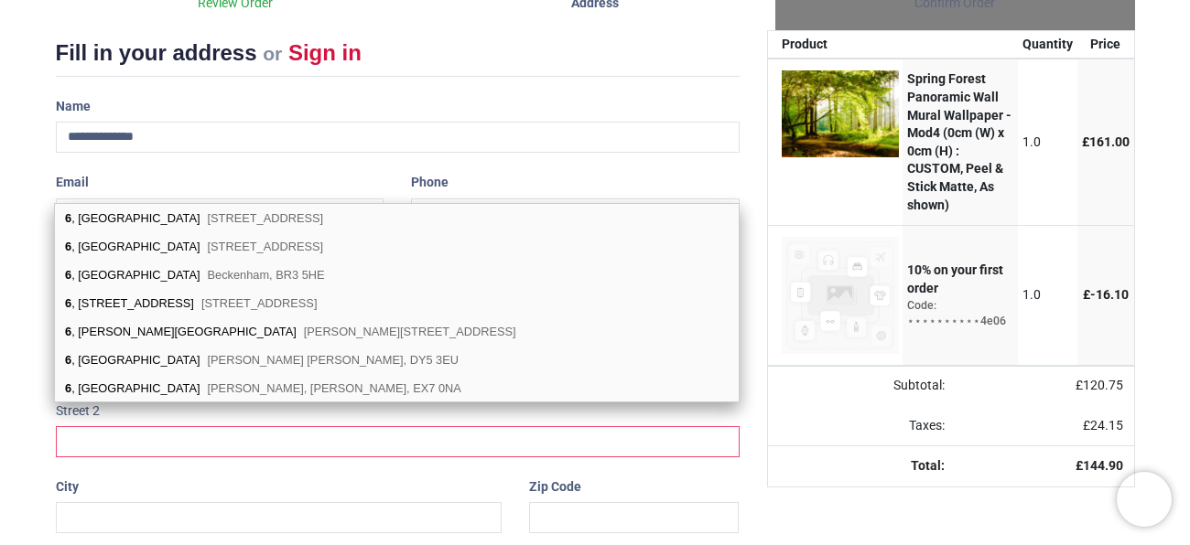
click at [63, 450] on input "text" at bounding box center [398, 441] width 684 height 31
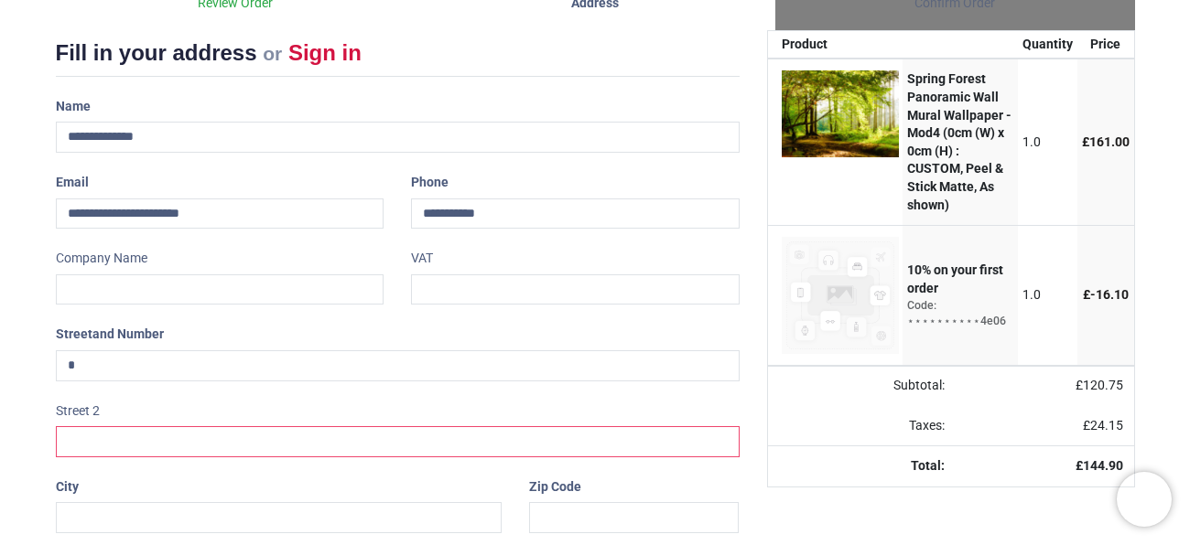
scroll to position [270, 0]
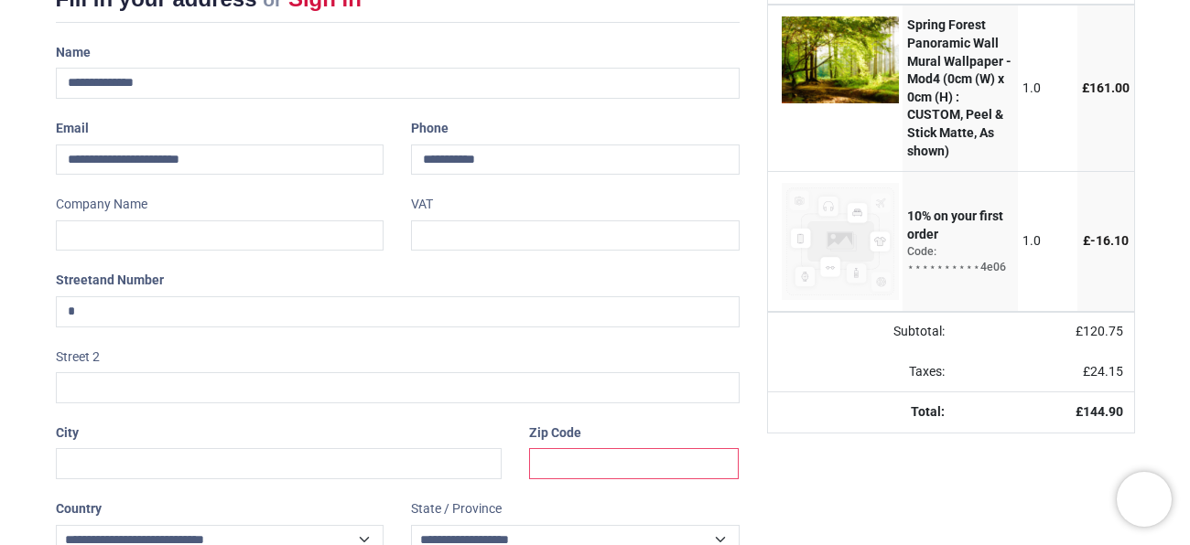
click at [586, 461] on input "text" at bounding box center [634, 463] width 210 height 31
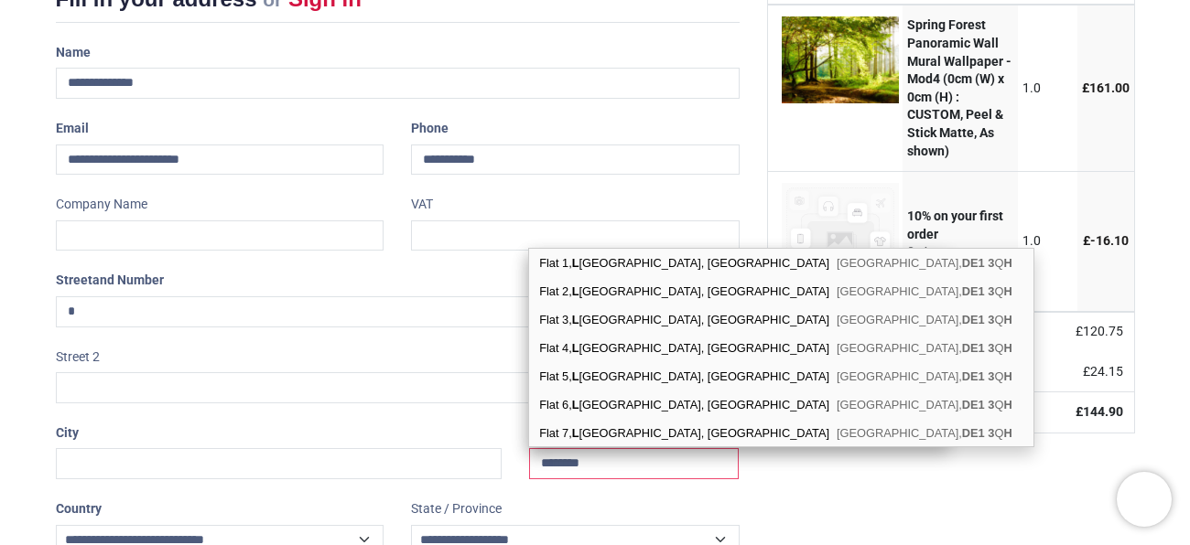
click at [575, 463] on input "********" at bounding box center [634, 463] width 210 height 31
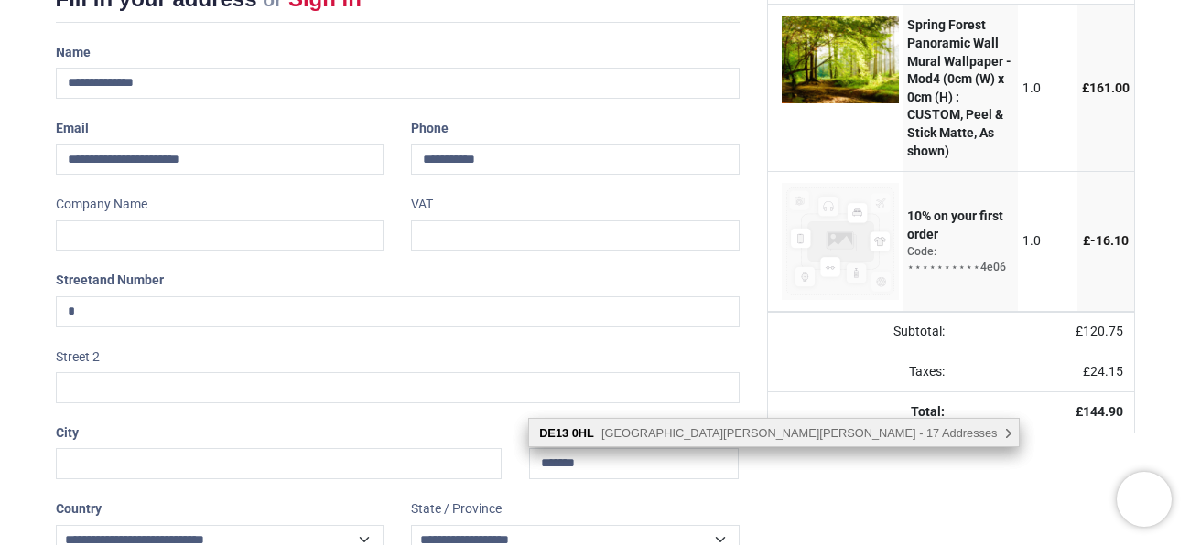
click at [642, 427] on span "Forge Lane, Burton-on-Trent - 17 Addresses" at bounding box center [799, 433] width 396 height 14
type input "********"
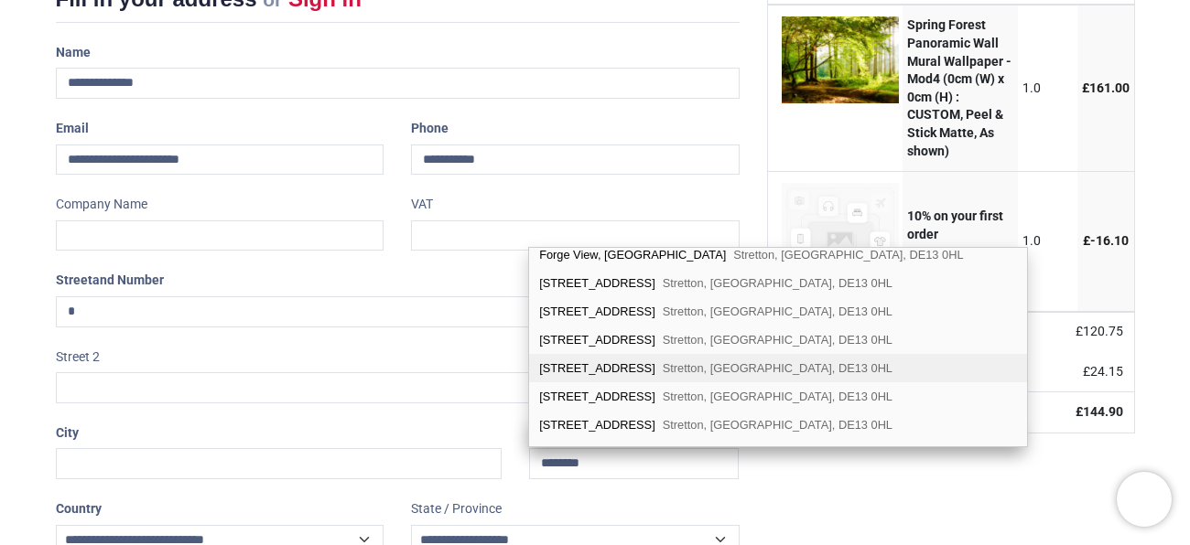
scroll to position [38, 0]
click at [663, 391] on span "Stretton, Burton-on-Trent, DE13 0HL" at bounding box center [778, 395] width 230 height 14
type input "**********"
type input "********"
select select "***"
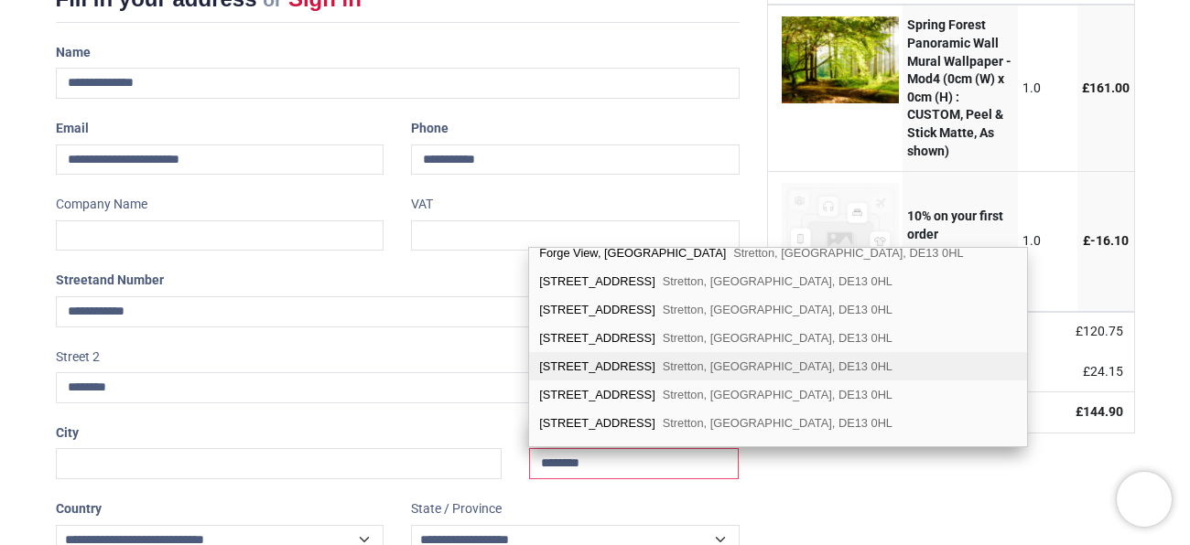
select select "***"
type input "**********"
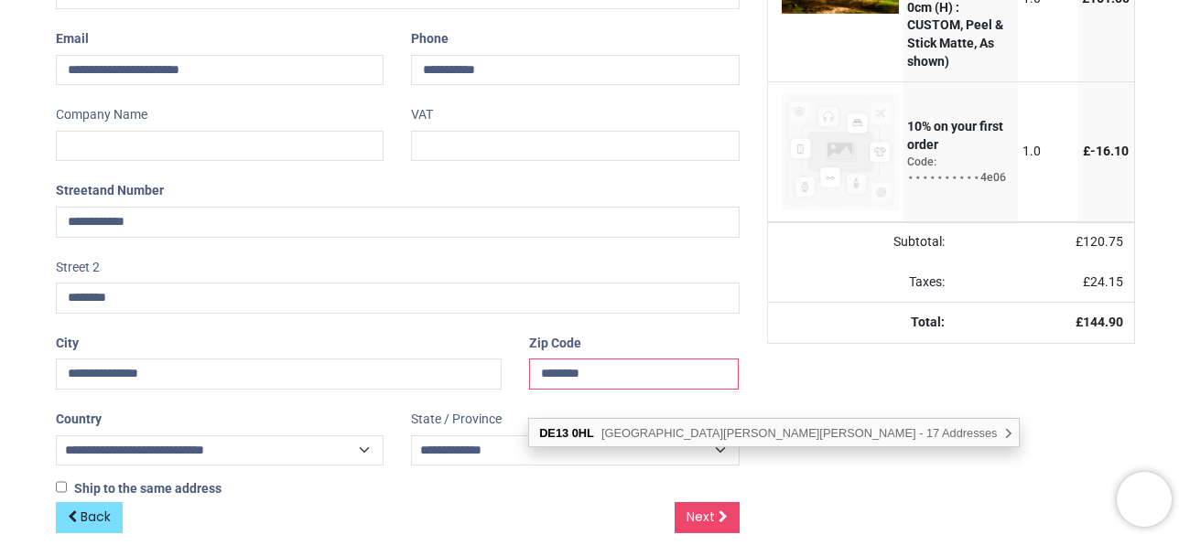
scroll to position [382, 0]
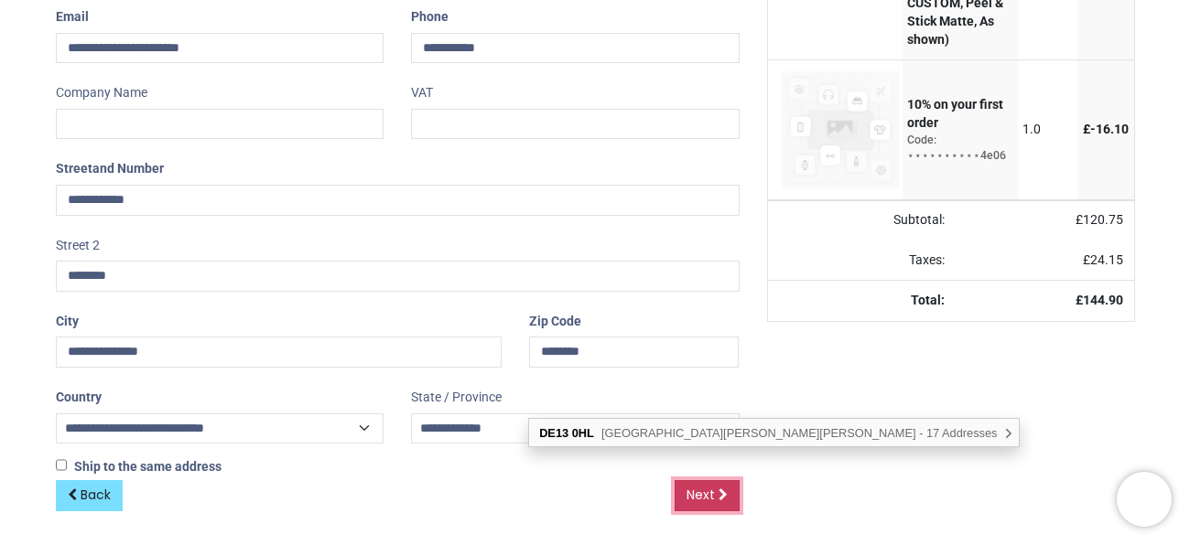
click at [718, 490] on icon at bounding box center [722, 495] width 9 height 13
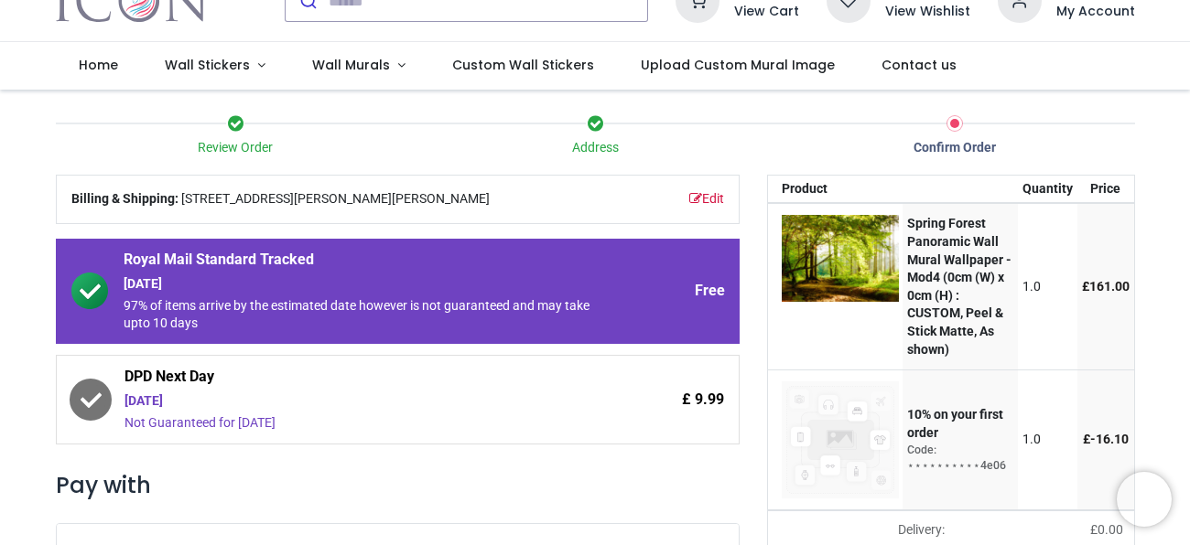
scroll to position [88, 0]
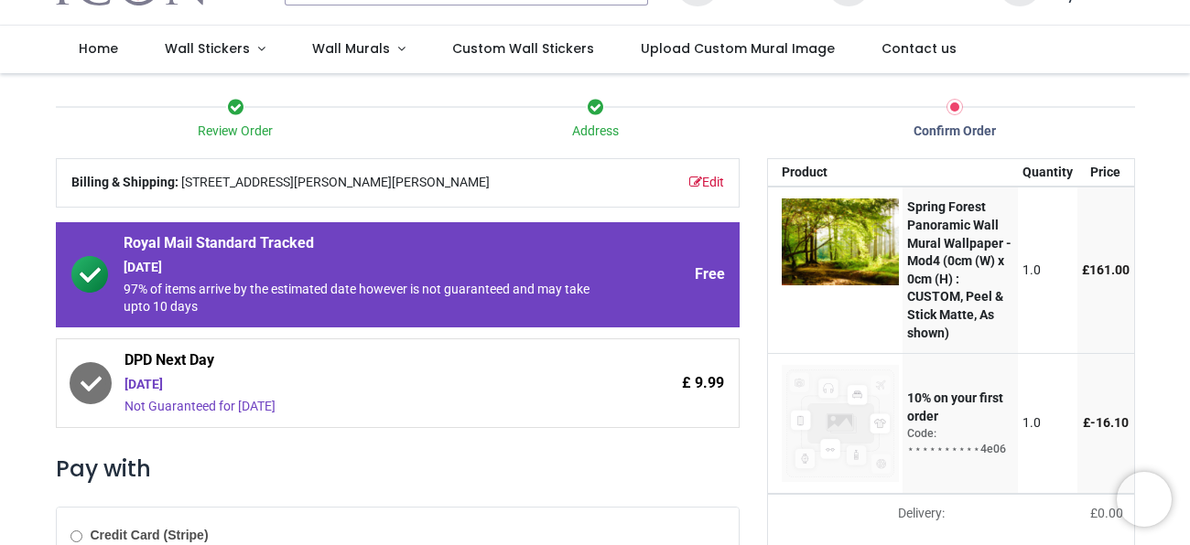
click at [90, 385] on icon at bounding box center [90, 383] width 21 height 15
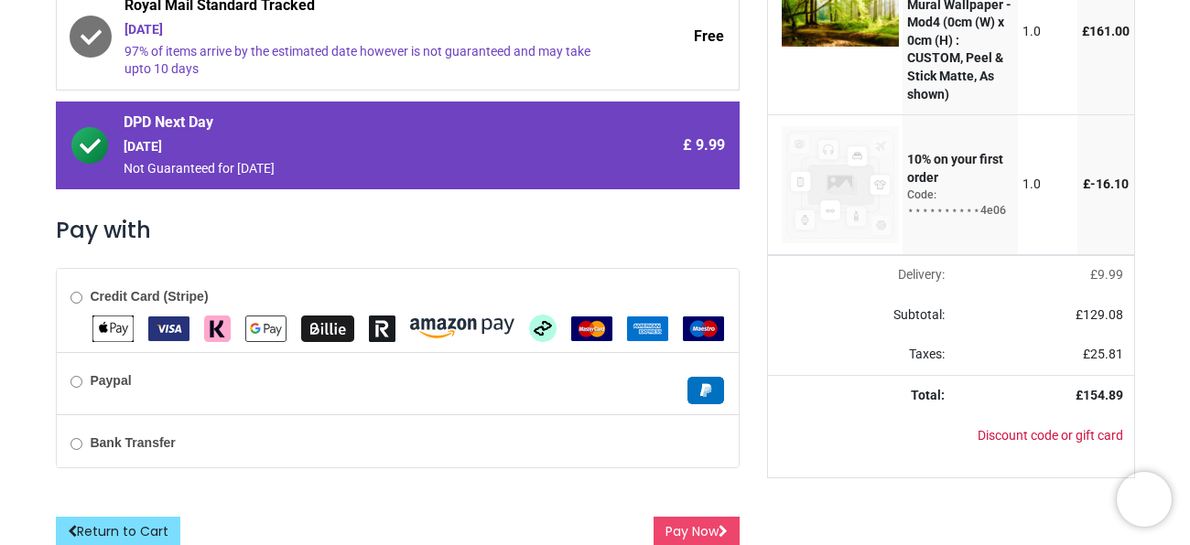
scroll to position [337, 0]
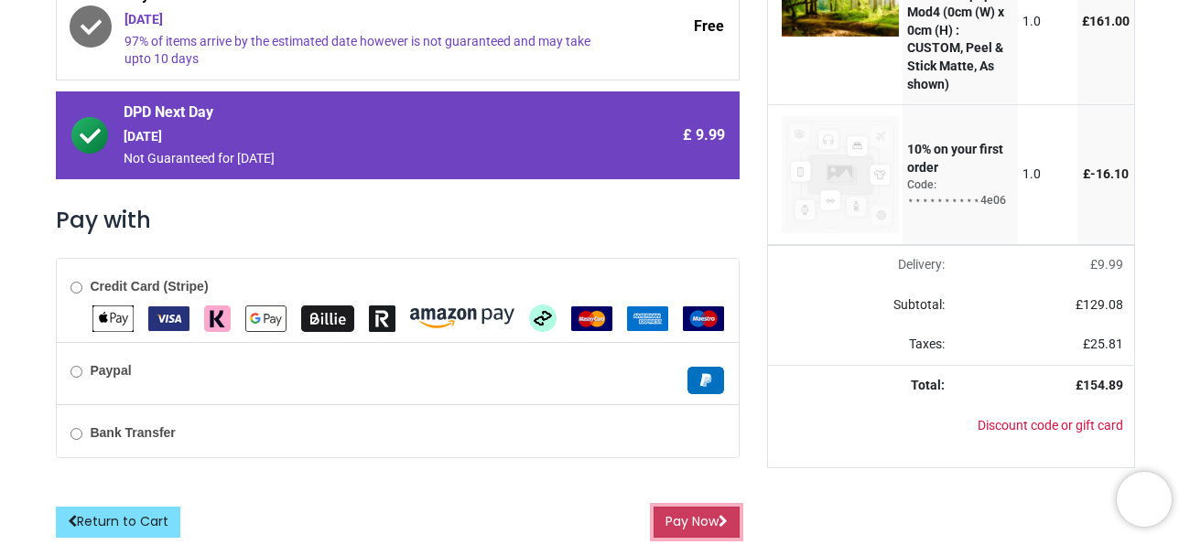
click at [673, 525] on button "Pay Now" at bounding box center [696, 522] width 86 height 31
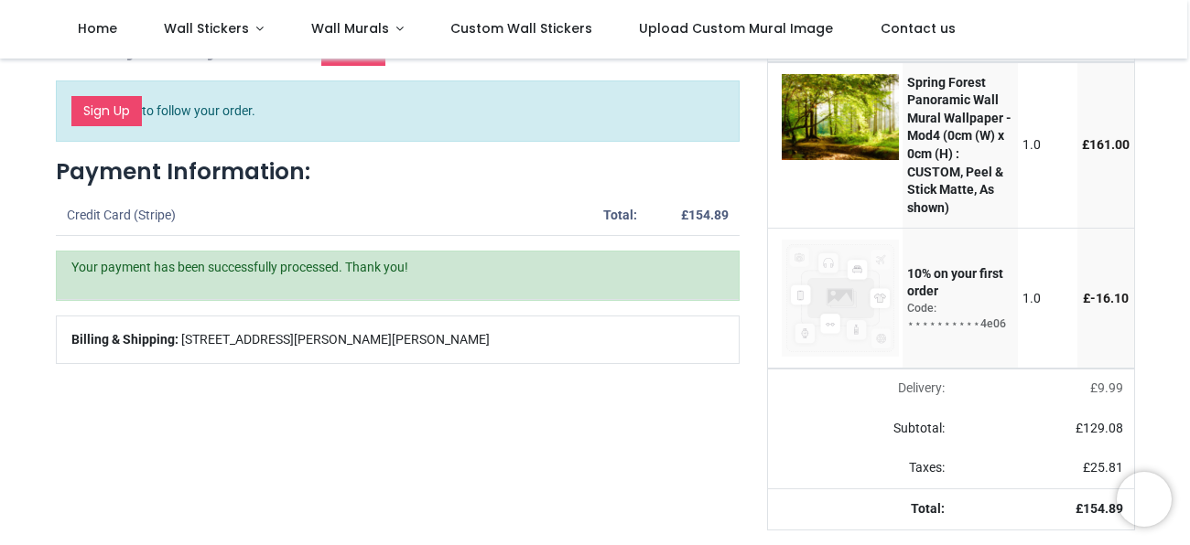
scroll to position [82, 0]
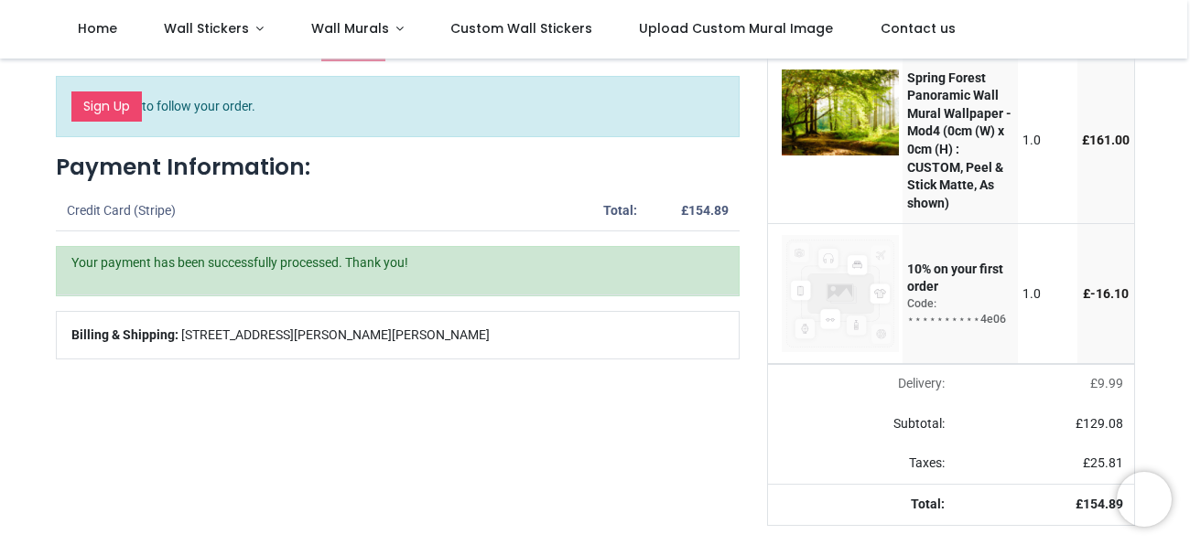
click at [922, 159] on strong "Spring Forest Panoramic Wall Mural Wallpaper - Mod4 (0cm (W) x 0cm (H) : CUSTOM…" at bounding box center [959, 140] width 104 height 140
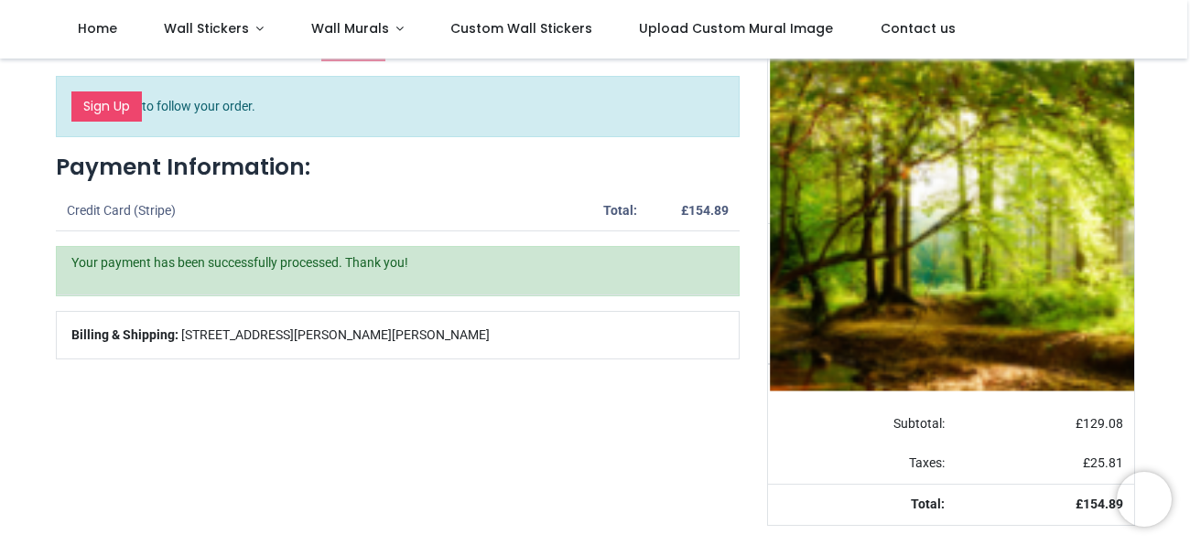
click at [911, 203] on img at bounding box center [1004, 216] width 469 height 347
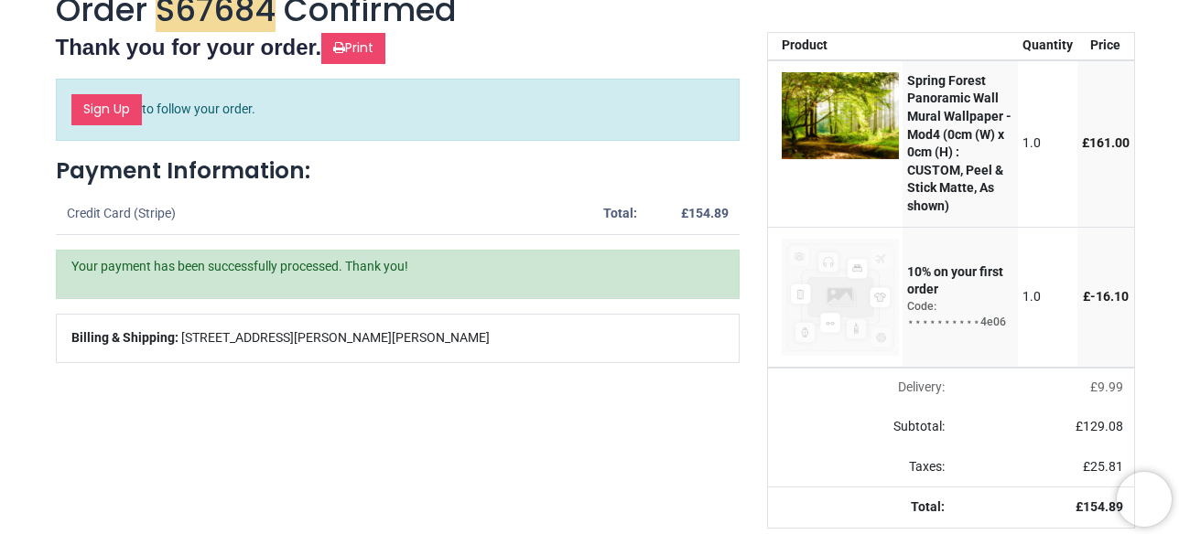
scroll to position [0, 0]
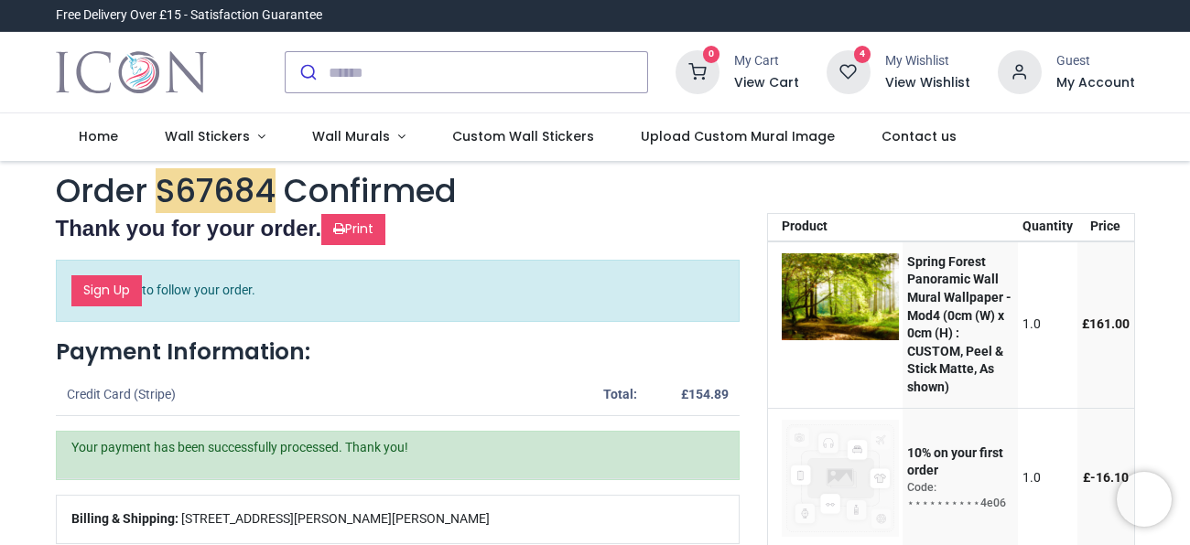
click at [954, 313] on strong "Spring Forest Panoramic Wall Mural Wallpaper - Mod4 (0cm (W) x 0cm (H) : CUSTOM…" at bounding box center [959, 324] width 104 height 140
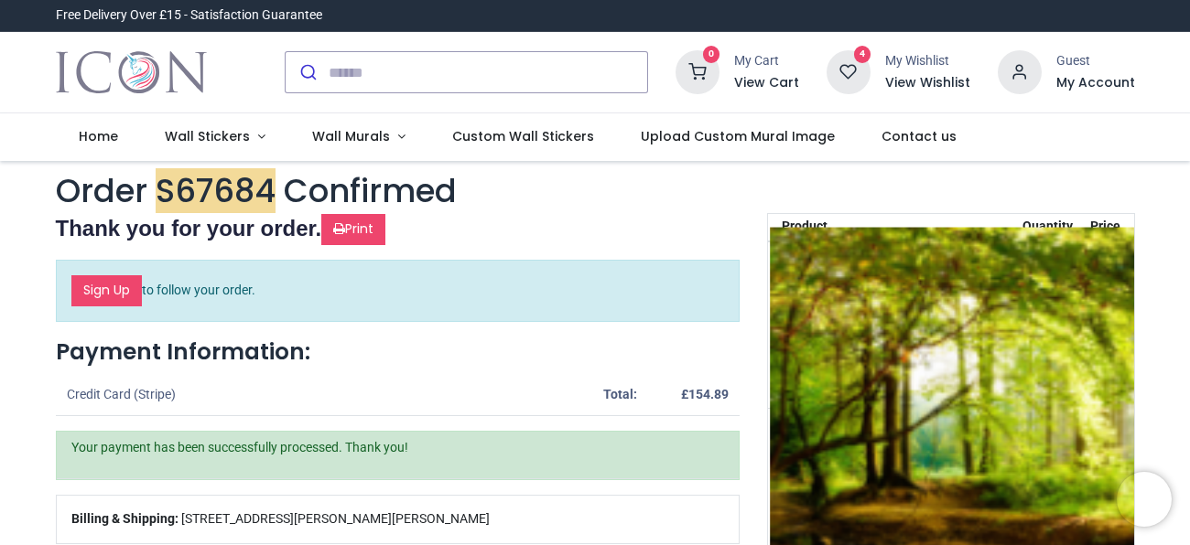
click at [819, 317] on img at bounding box center [1004, 400] width 469 height 347
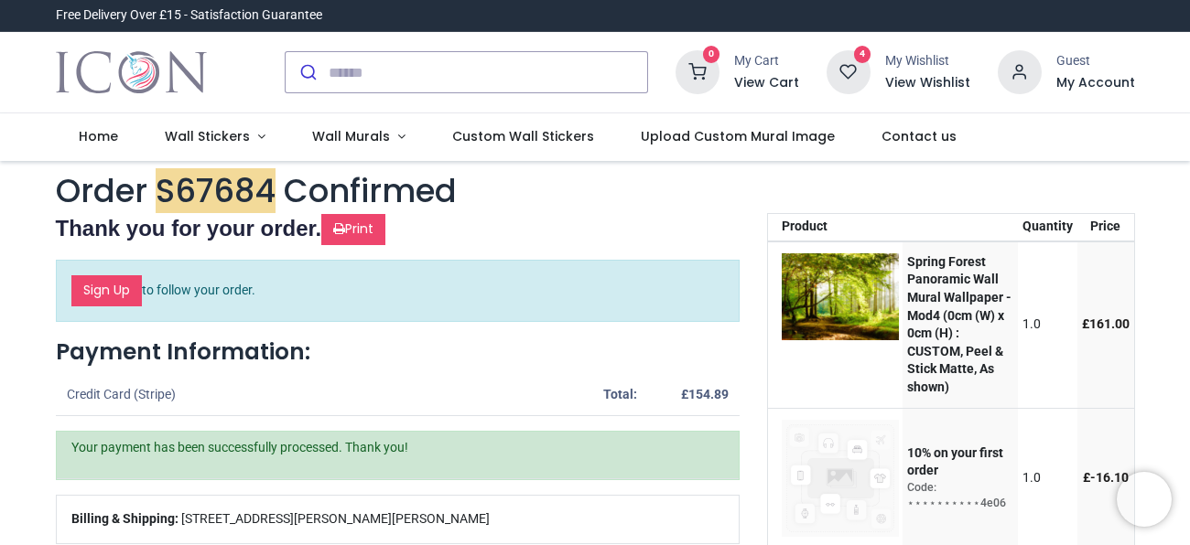
click at [917, 363] on strong "Spring Forest Panoramic Wall Mural Wallpaper - Mod4 (0cm (W) x 0cm (H) : CUSTOM…" at bounding box center [959, 324] width 104 height 140
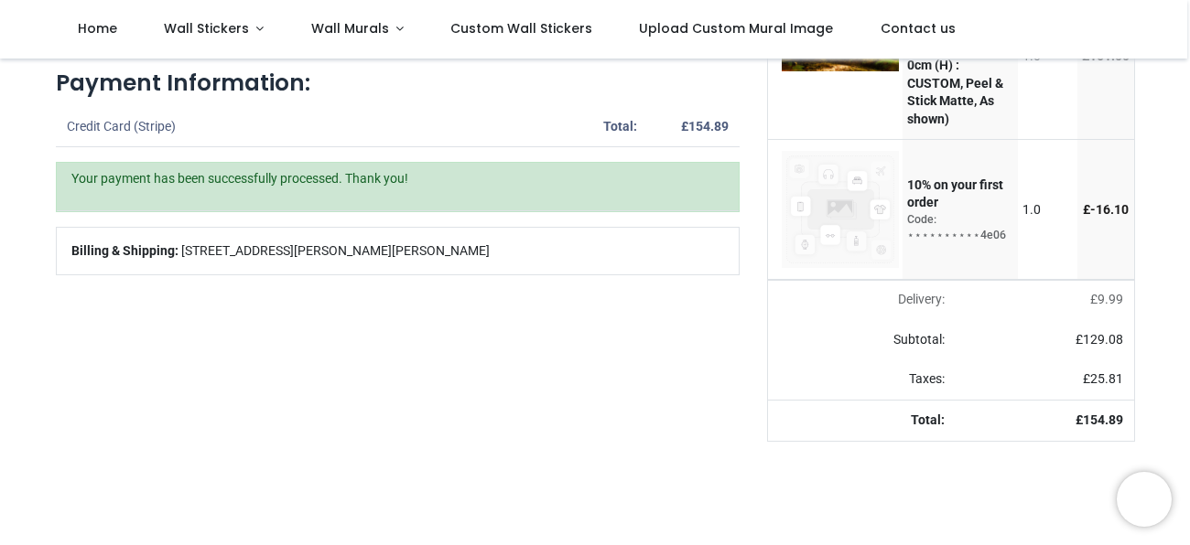
scroll to position [169, 0]
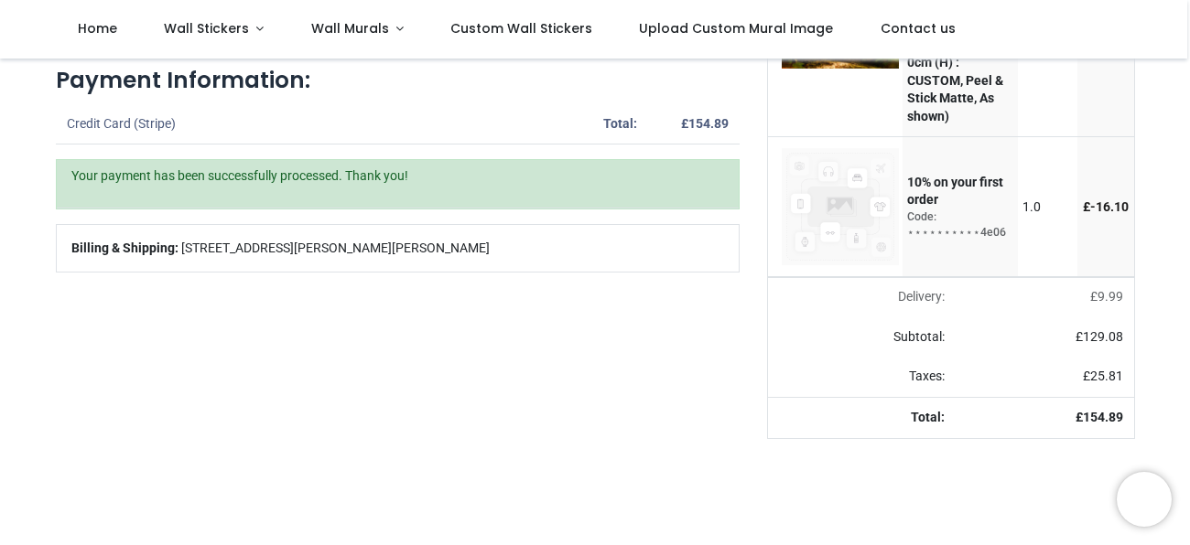
click at [949, 194] on strong "10% on your first order" at bounding box center [955, 191] width 96 height 33
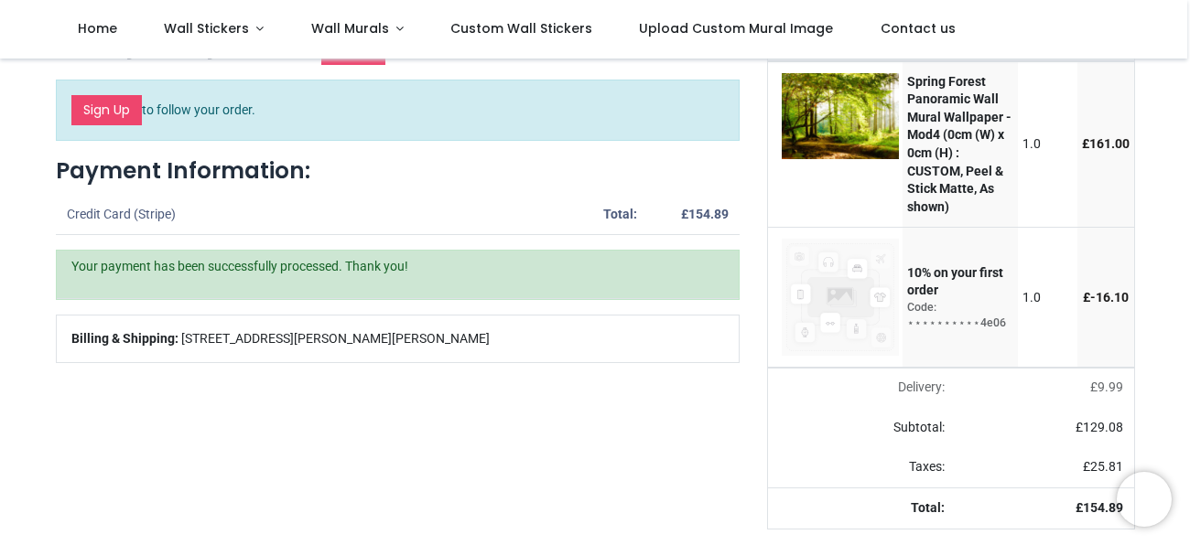
scroll to position [0, 0]
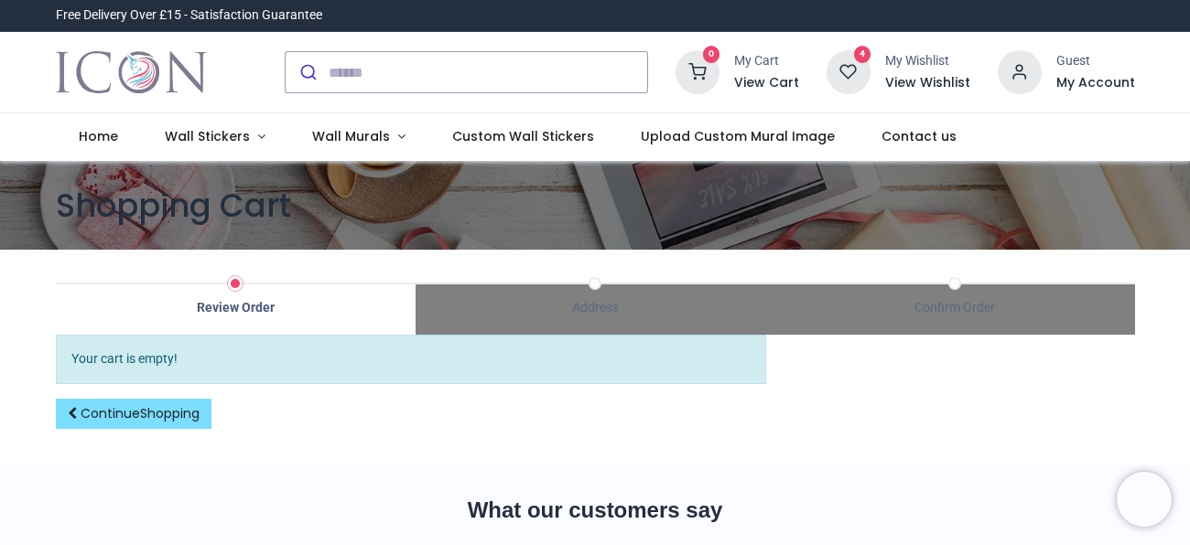
click at [865, 73] on icon at bounding box center [848, 72] width 44 height 44
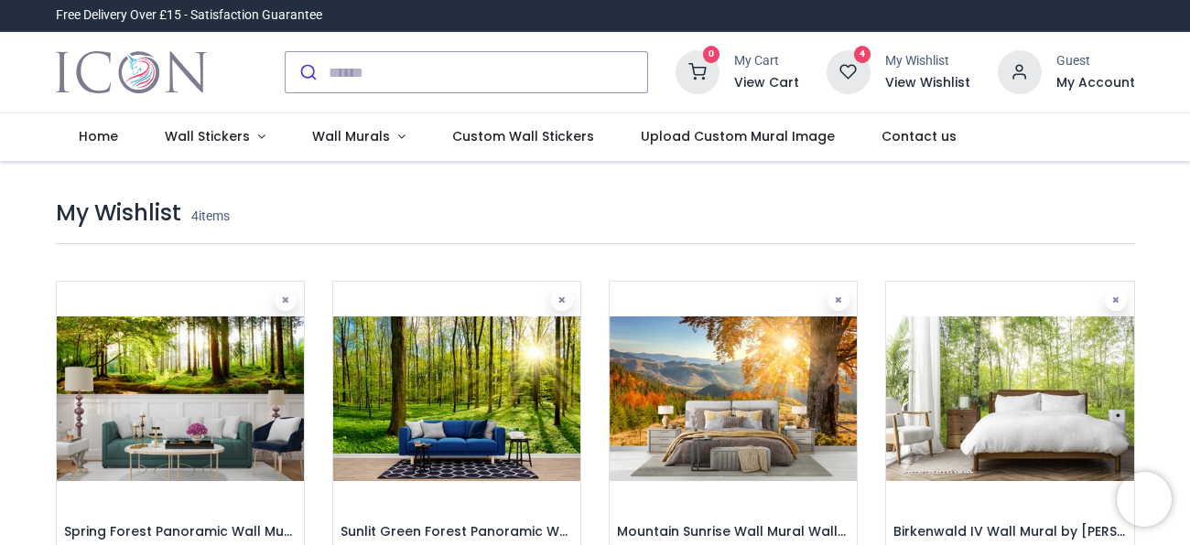
click at [928, 87] on h6 "View Wishlist" at bounding box center [927, 83] width 85 height 18
